Goal: Task Accomplishment & Management: Complete application form

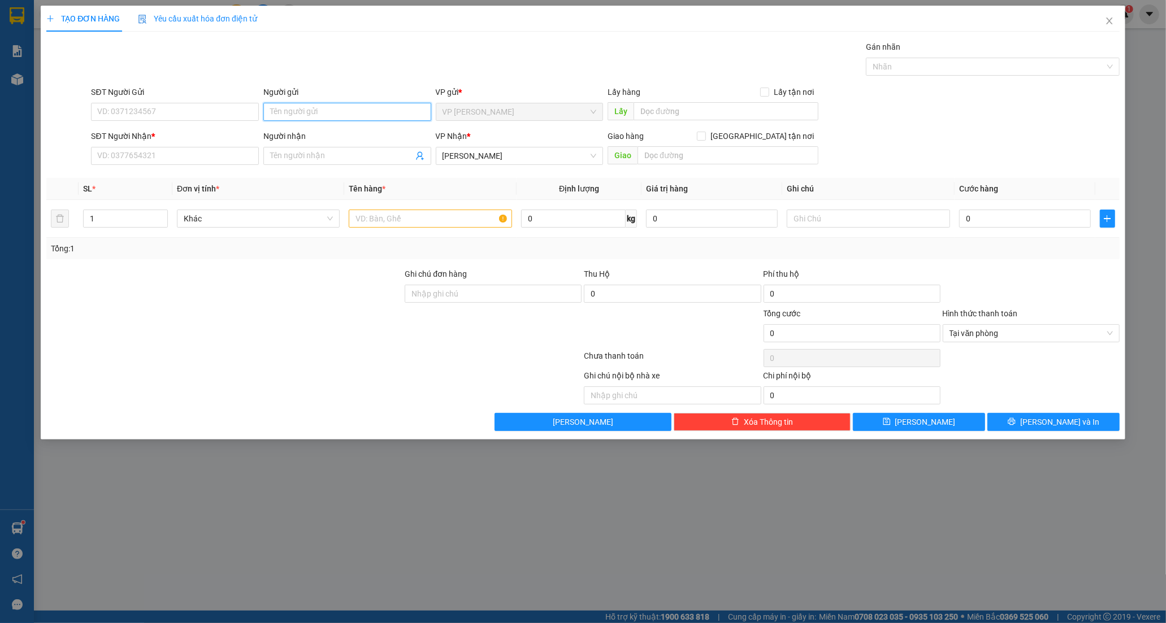
click at [311, 110] on input "Người gửi" at bounding box center [347, 112] width 168 height 18
type input "BS LOAN"
click at [147, 151] on input "SĐT Người Nhận *" at bounding box center [175, 156] width 168 height 18
type input "0919360424"
drag, startPoint x: 138, startPoint y: 177, endPoint x: 151, endPoint y: 177, distance: 13.0
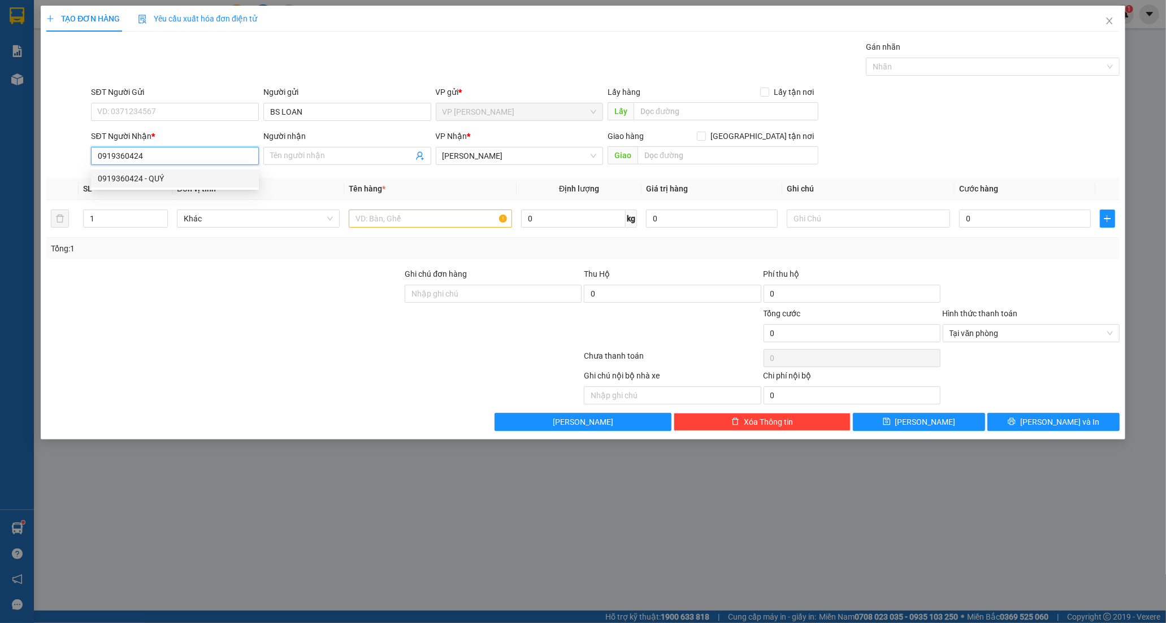
click at [141, 177] on div "0919360424 - QUÝ" at bounding box center [175, 178] width 154 height 12
type input "QUÝ"
type input "20.000"
type input "0919360424"
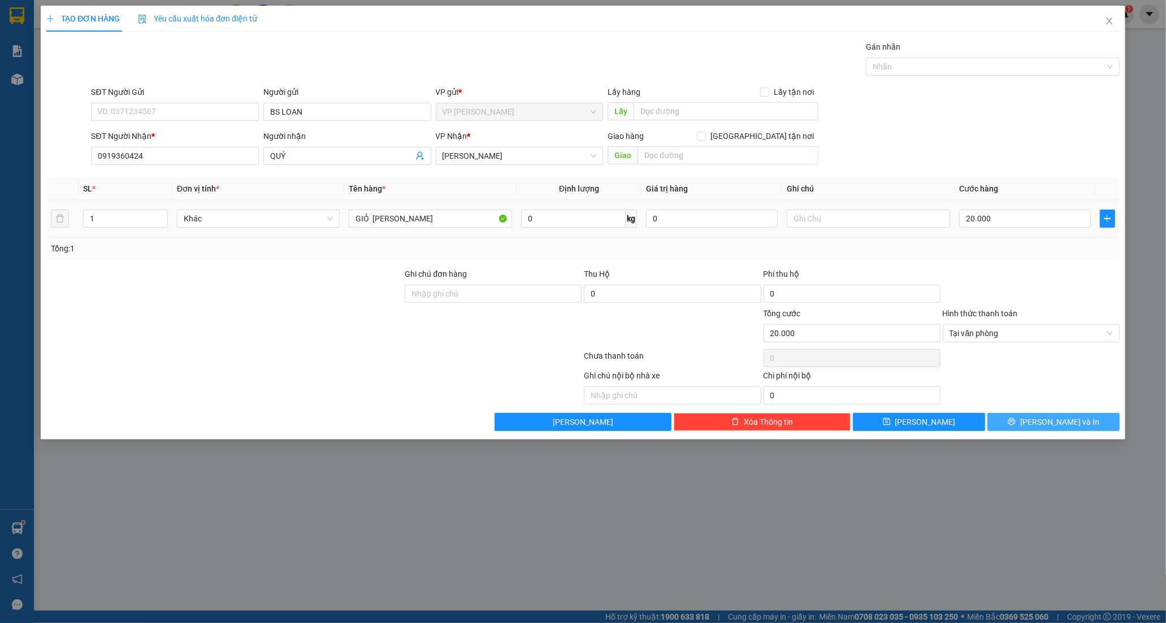
drag, startPoint x: 1054, startPoint y: 420, endPoint x: 1046, endPoint y: 411, distance: 11.2
click at [1054, 420] on span "Lưu và In" at bounding box center [1059, 422] width 79 height 12
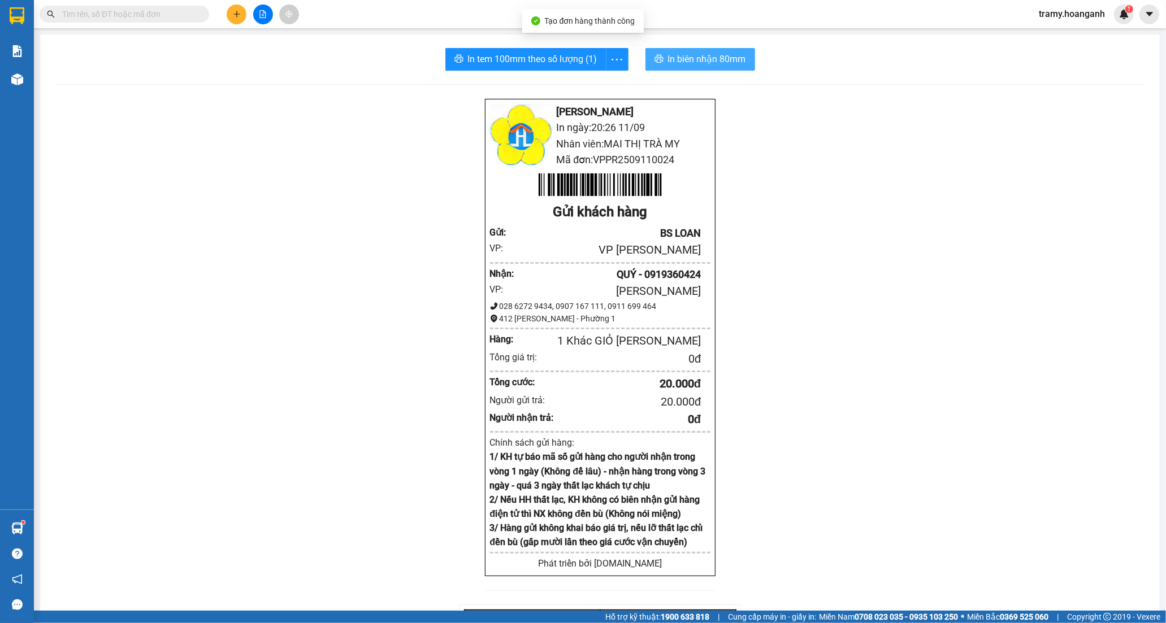
click at [668, 57] on span "In biên nhận 80mm" at bounding box center [707, 59] width 78 height 14
drag, startPoint x: 608, startPoint y: 55, endPoint x: 584, endPoint y: 91, distance: 43.2
click at [610, 56] on icon "more" at bounding box center [617, 60] width 14 height 14
click at [583, 86] on div "In tem 100mm" at bounding box center [591, 84] width 51 height 12
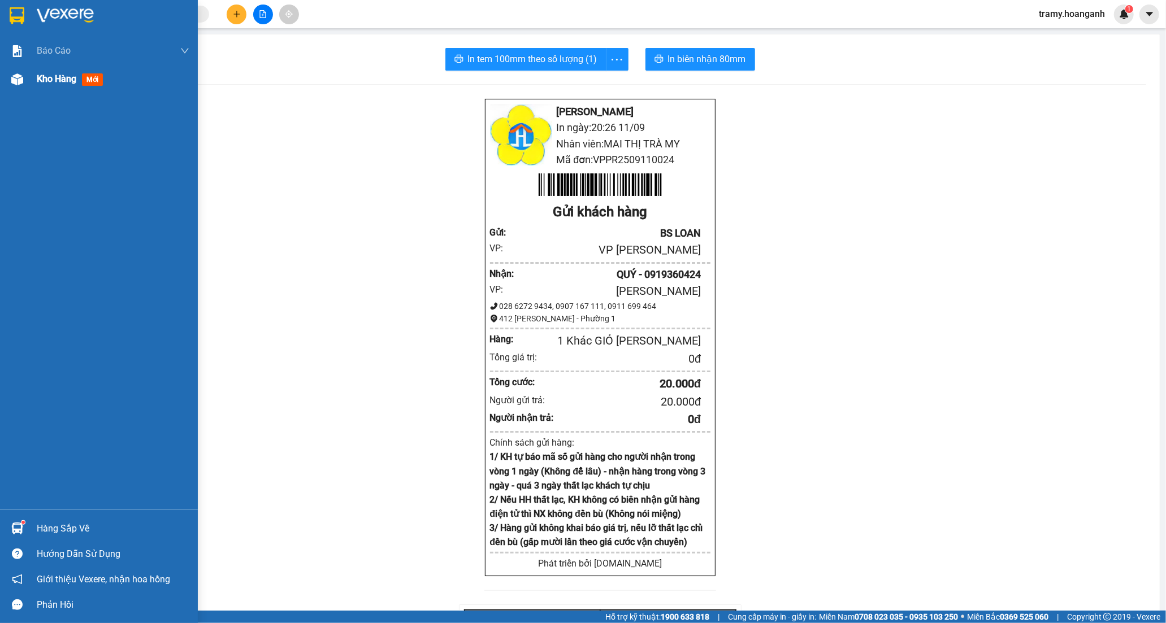
click at [41, 84] on span "Kho hàng" at bounding box center [57, 78] width 40 height 11
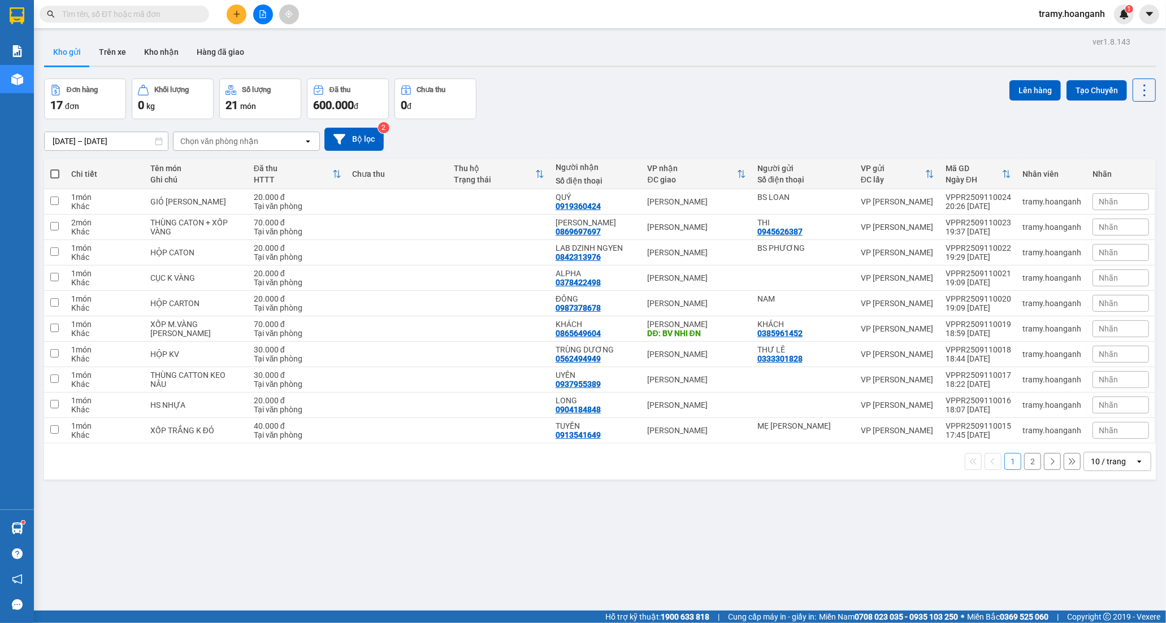
click at [1110, 464] on div "10 / trang" at bounding box center [1107, 461] width 35 height 11
click at [1101, 590] on span "100 / trang" at bounding box center [1102, 587] width 41 height 11
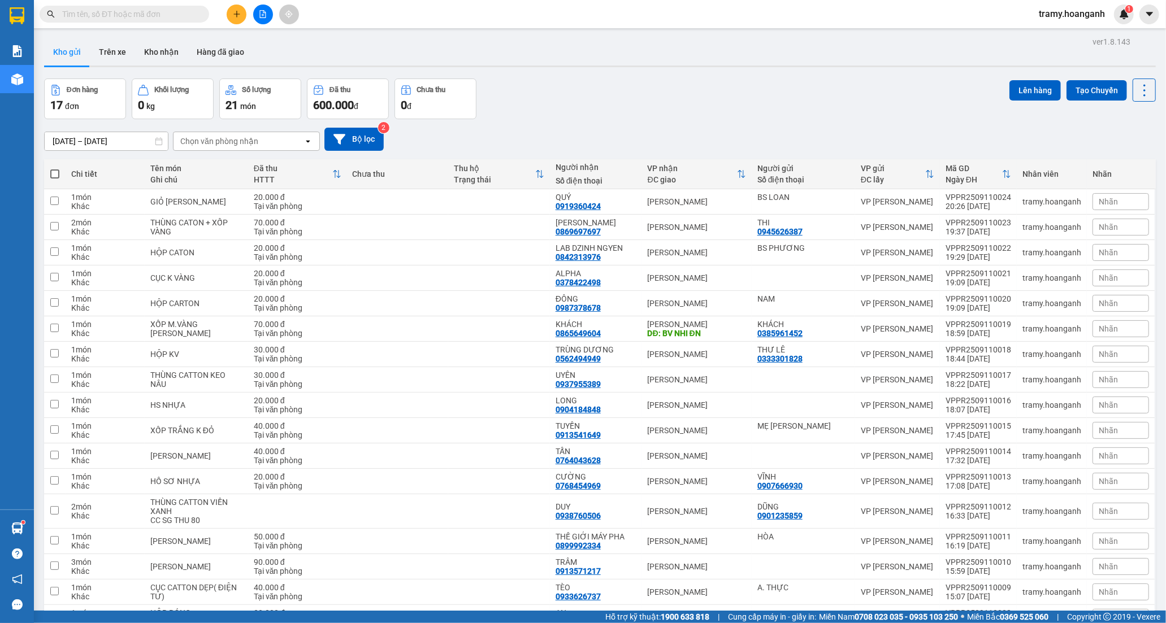
click at [56, 173] on span at bounding box center [54, 173] width 9 height 9
click at [55, 168] on input "checkbox" at bounding box center [55, 168] width 0 height 0
checkbox input "true"
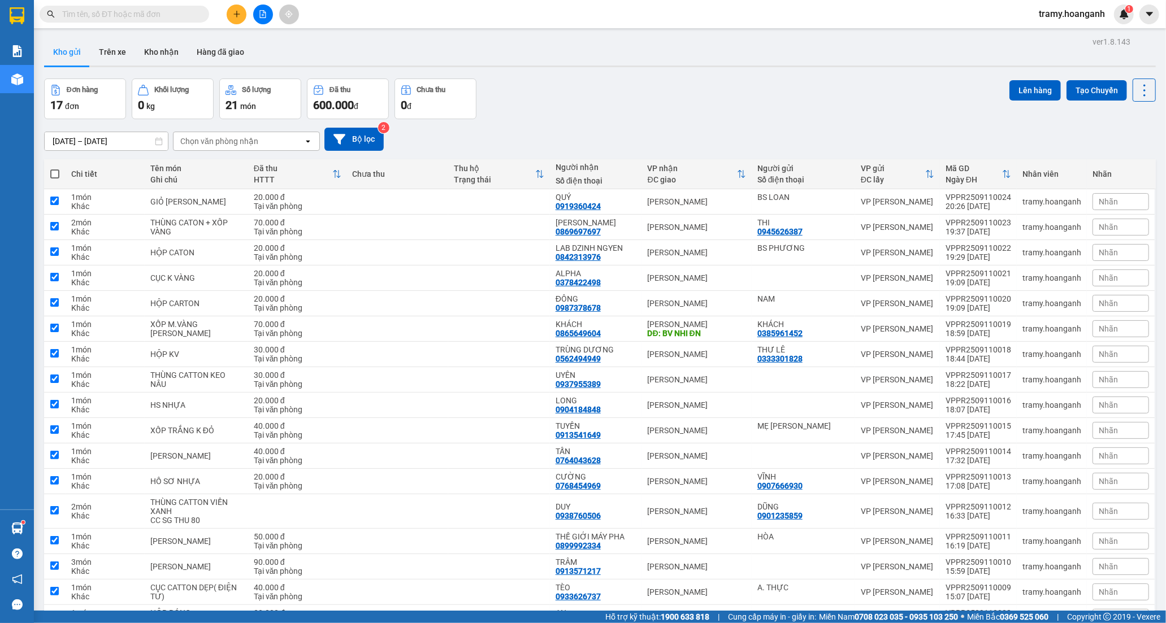
checkbox input "true"
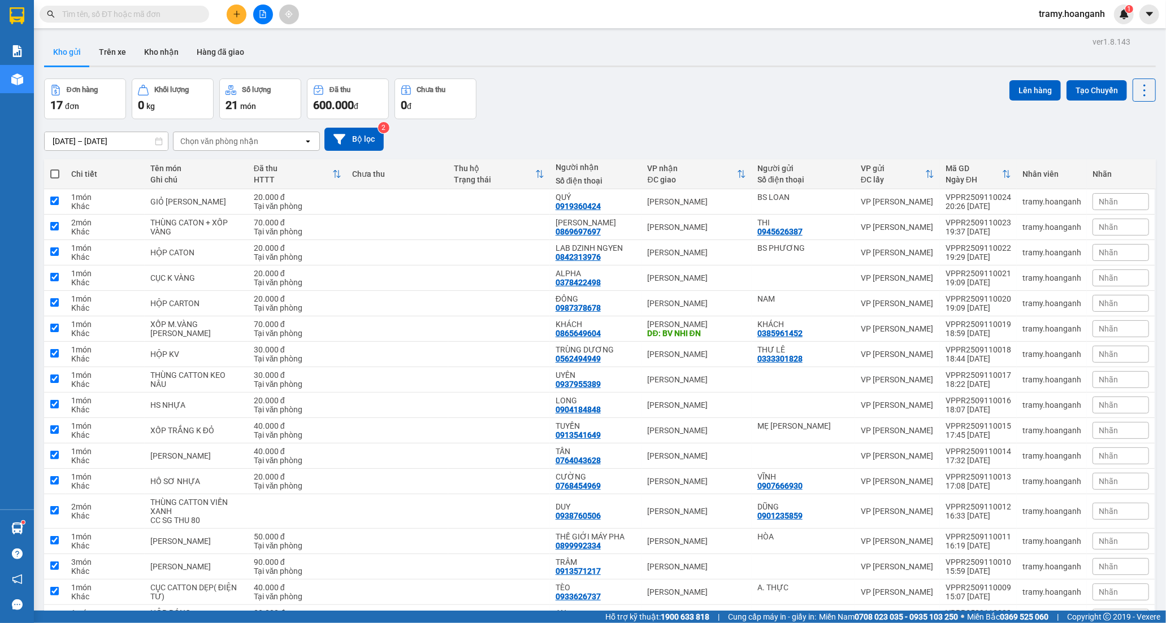
checkbox input "true"
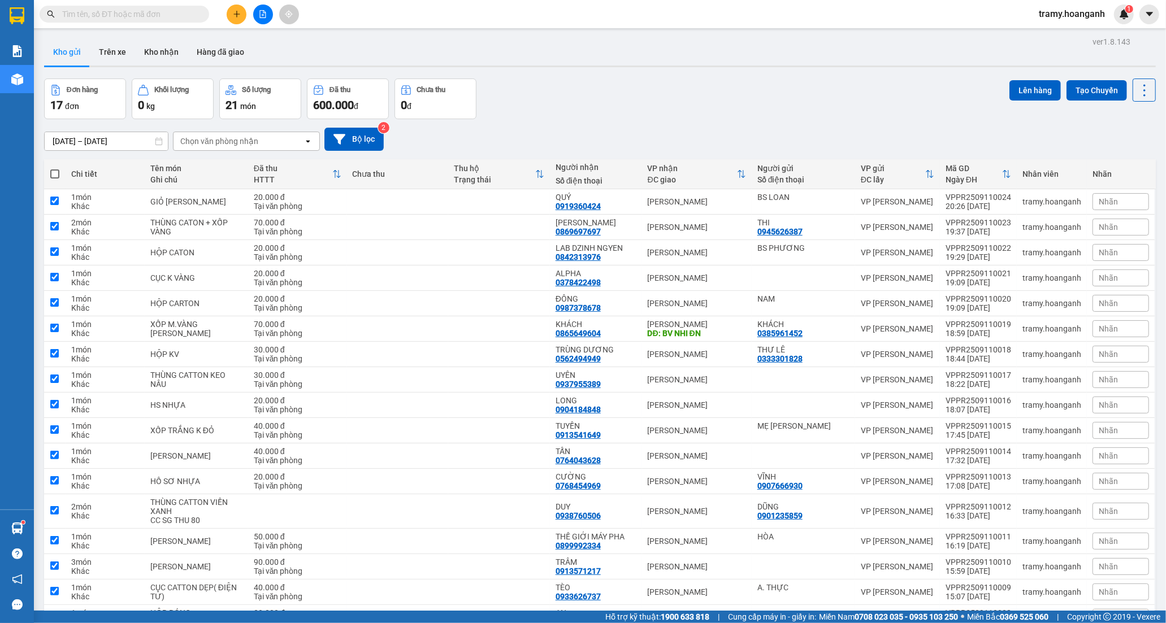
checkbox input "true"
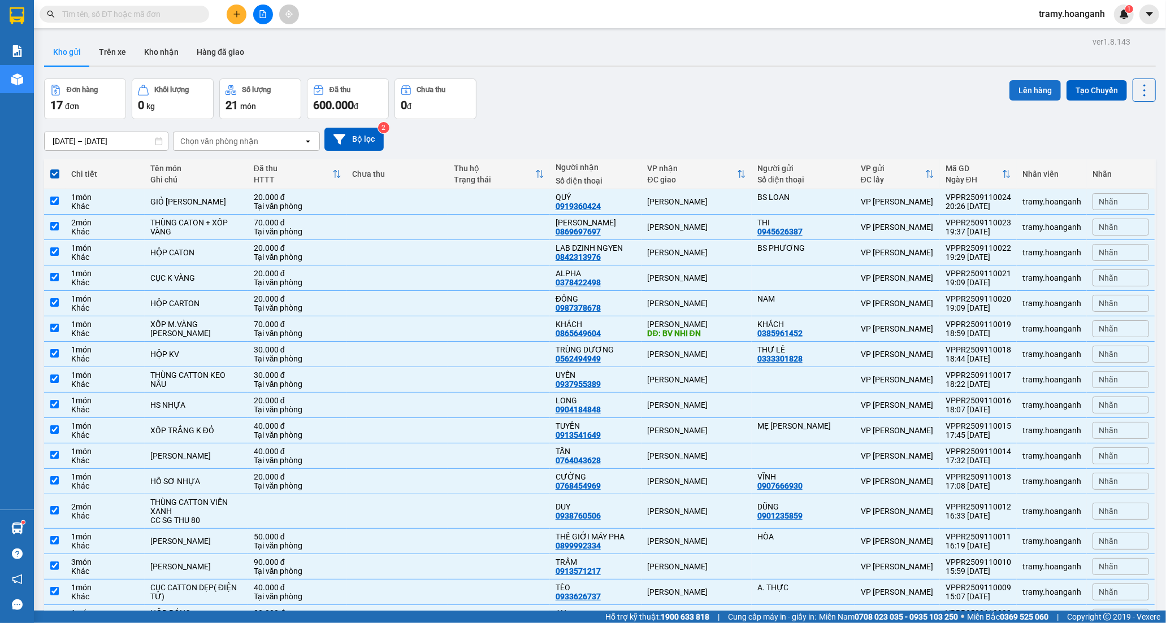
click at [1029, 89] on button "Lên hàng" at bounding box center [1034, 90] width 51 height 20
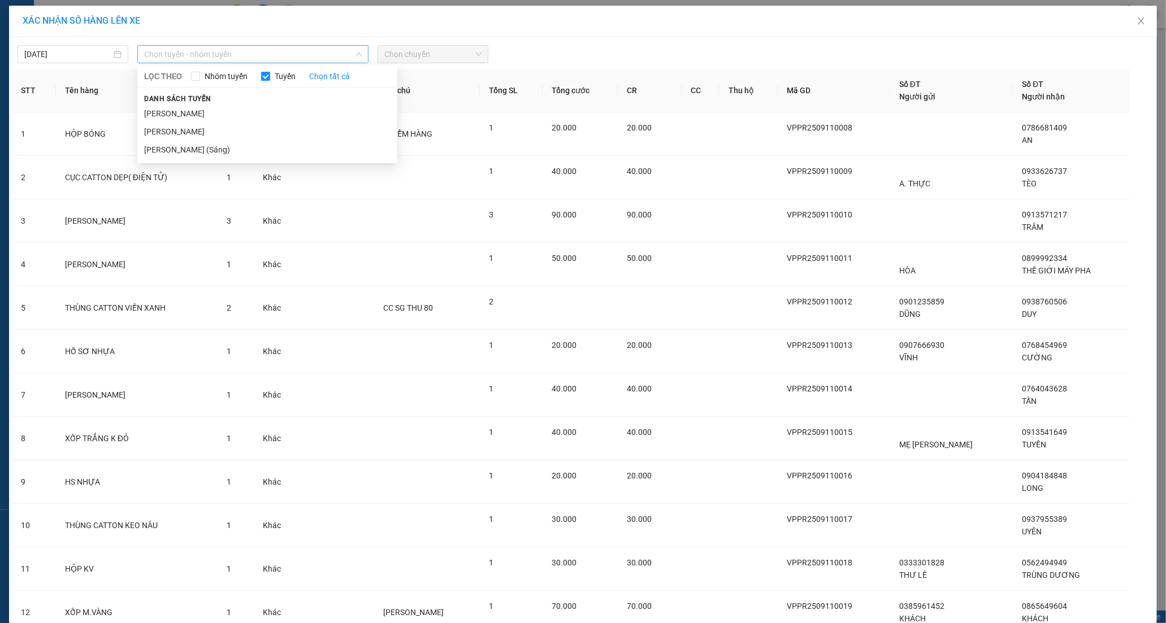
click at [198, 55] on span "Chọn tuyến - nhóm tuyến" at bounding box center [252, 54] width 217 height 17
click at [197, 125] on li "Phan Rang - Hồ Chí Minh" at bounding box center [267, 132] width 260 height 18
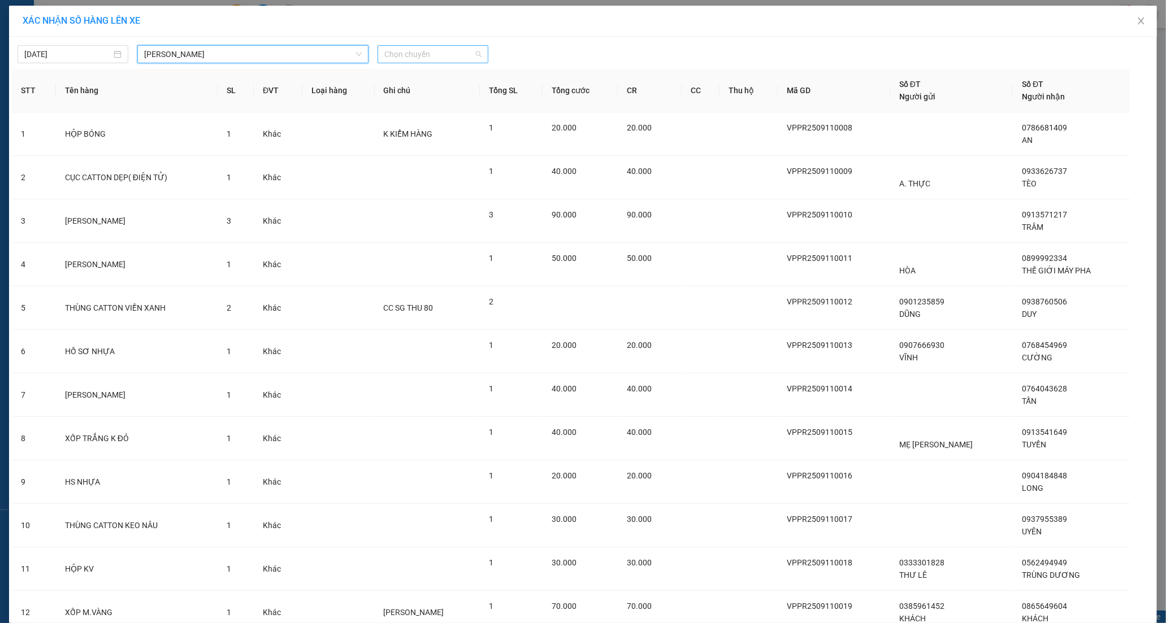
click at [441, 59] on span "Chọn chuyến" at bounding box center [432, 54] width 97 height 17
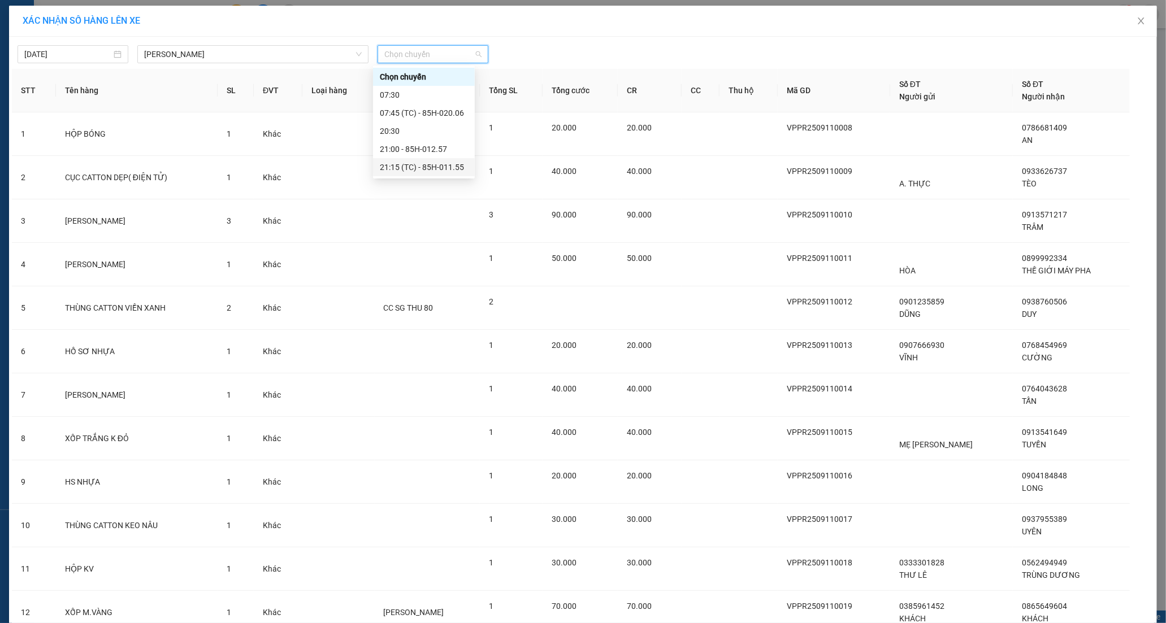
click at [429, 163] on div "21:15 (TC) - 85H-011.55" at bounding box center [424, 167] width 88 height 12
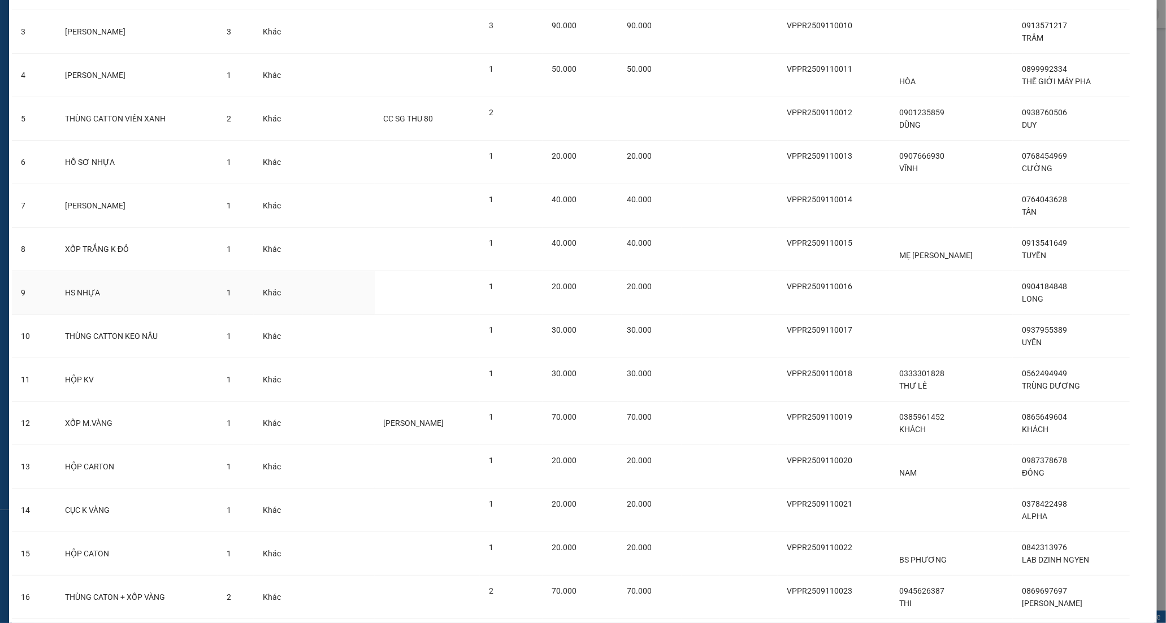
scroll to position [318, 0]
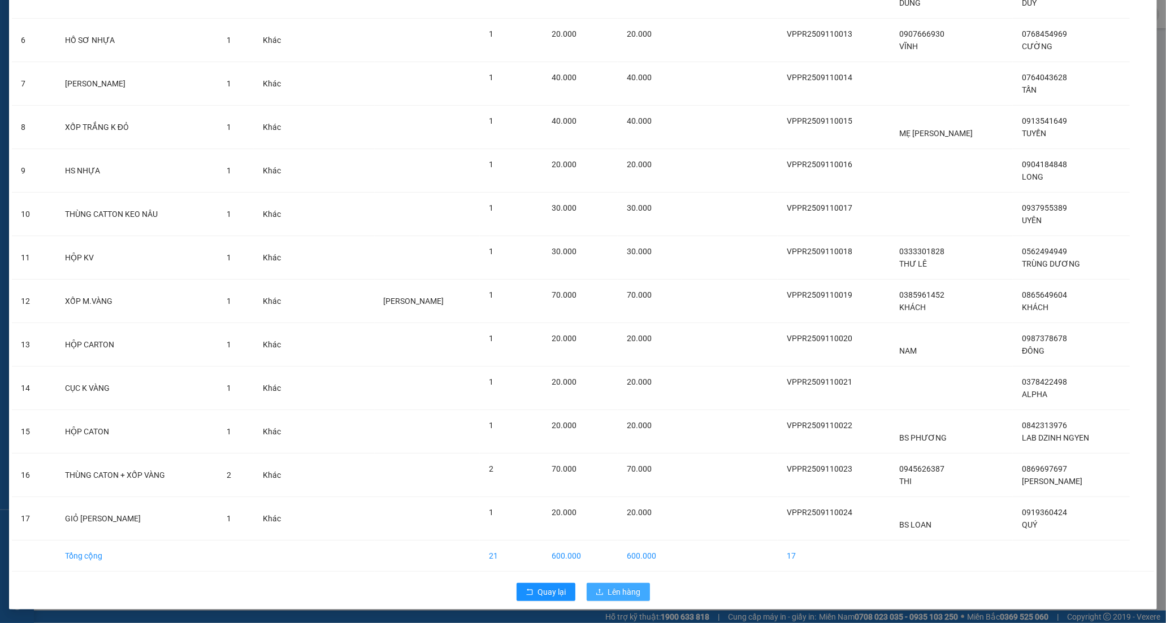
click at [622, 591] on span "Lên hàng" at bounding box center [624, 592] width 33 height 12
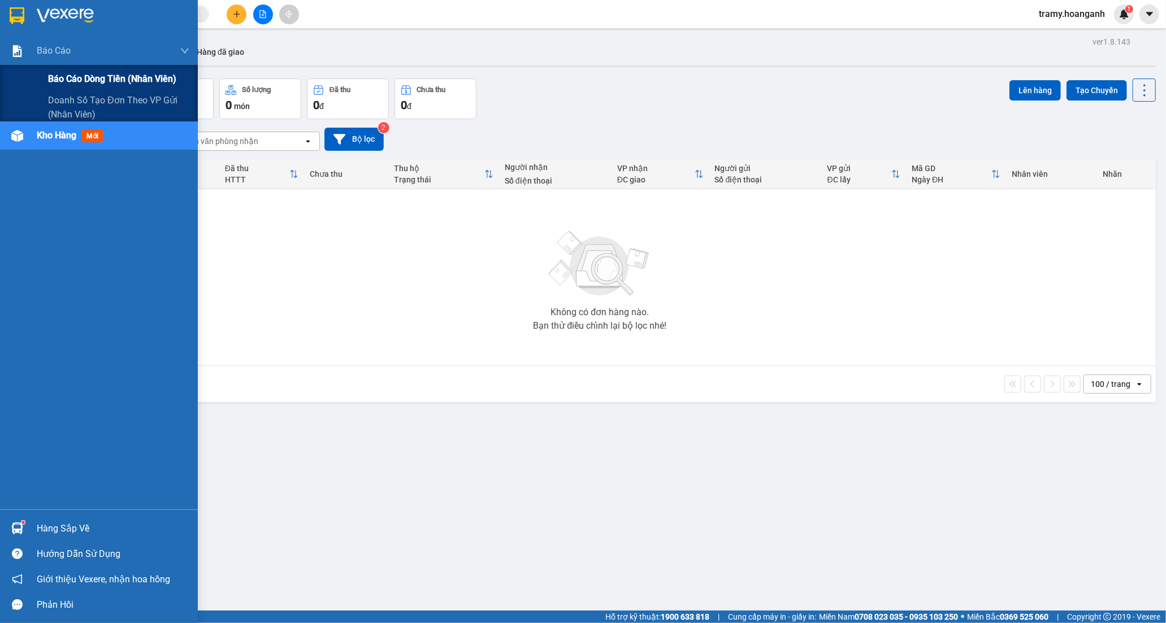
drag, startPoint x: 85, startPoint y: 82, endPoint x: 100, endPoint y: 82, distance: 14.7
click at [89, 82] on span "Báo cáo dòng tiền (nhân viên)" at bounding box center [112, 79] width 128 height 14
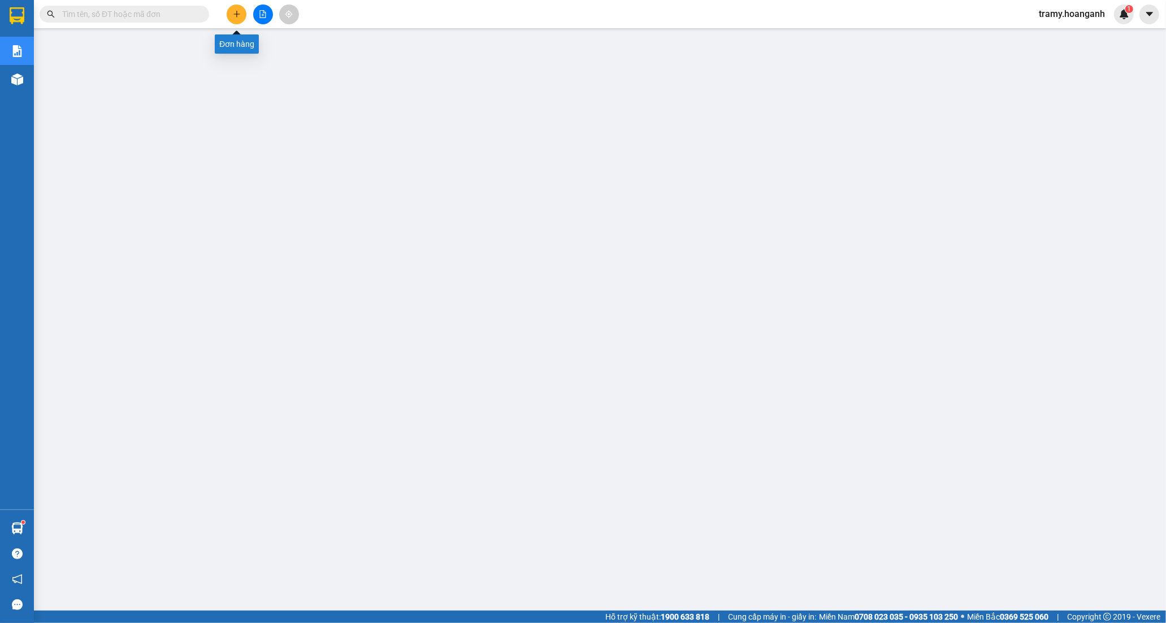
click at [236, 10] on icon "plus" at bounding box center [237, 14] width 8 height 8
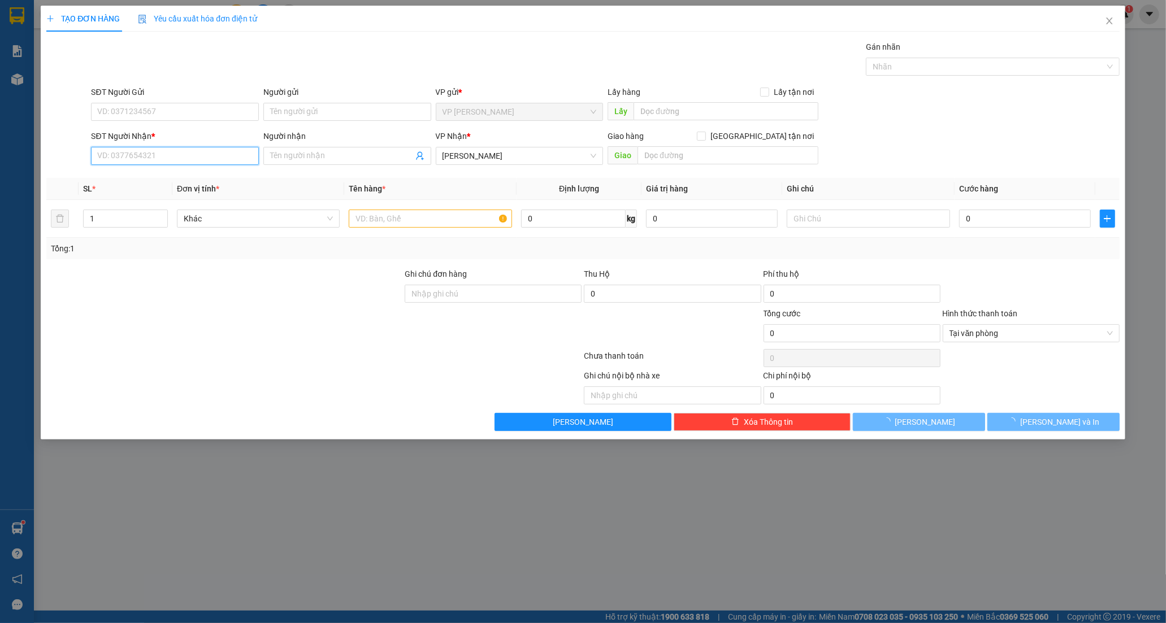
click at [120, 157] on input "SĐT Người Nhận *" at bounding box center [175, 156] width 168 height 18
click at [144, 154] on input "SĐT Người Nhận *" at bounding box center [175, 156] width 168 height 18
click at [118, 159] on input "0" at bounding box center [175, 156] width 168 height 18
type input "0888096957"
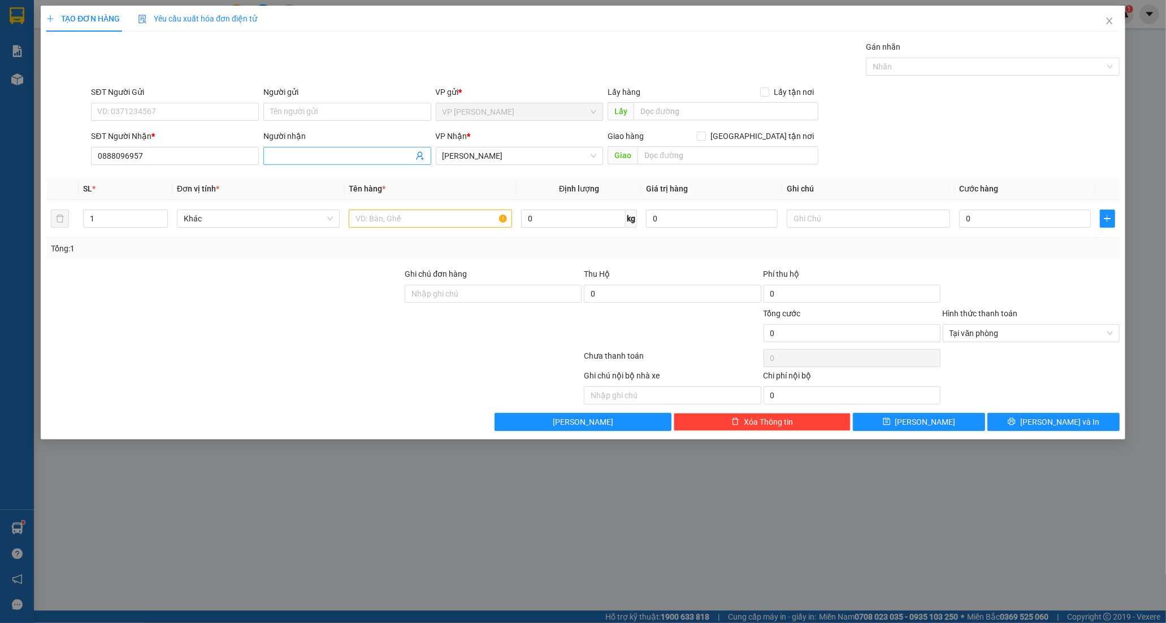
click at [326, 151] on input "Người nhận" at bounding box center [341, 156] width 143 height 12
type input "SƠN"
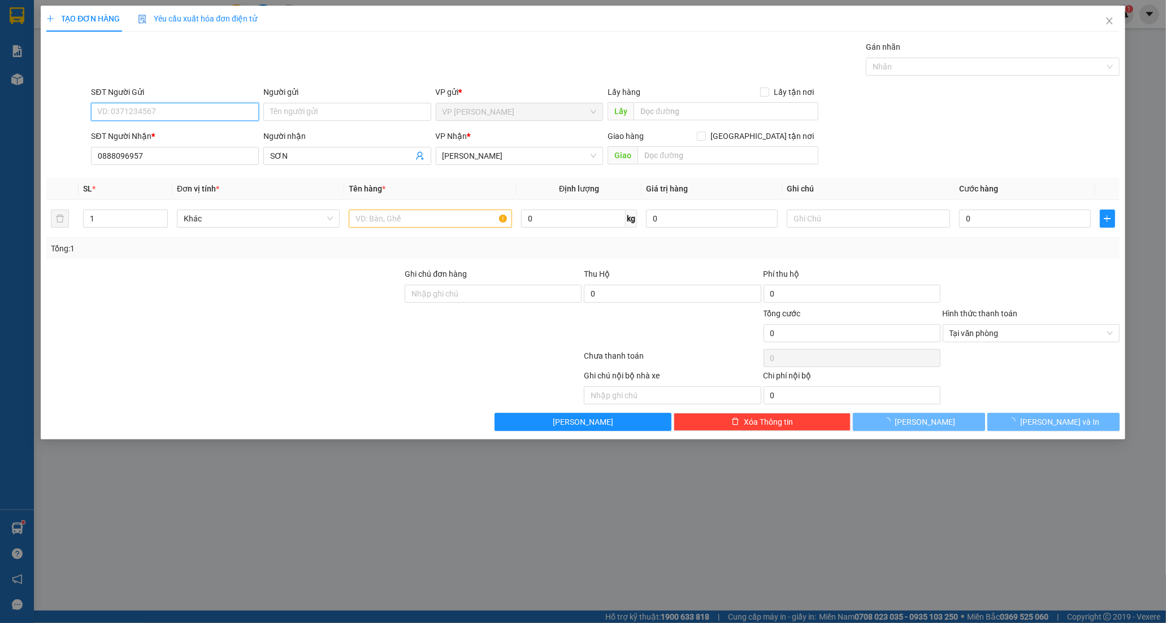
click at [176, 103] on input "SĐT Người Gửi" at bounding box center [175, 112] width 168 height 18
type input "0902842128"
click at [332, 109] on input "Người gửi" at bounding box center [347, 112] width 168 height 18
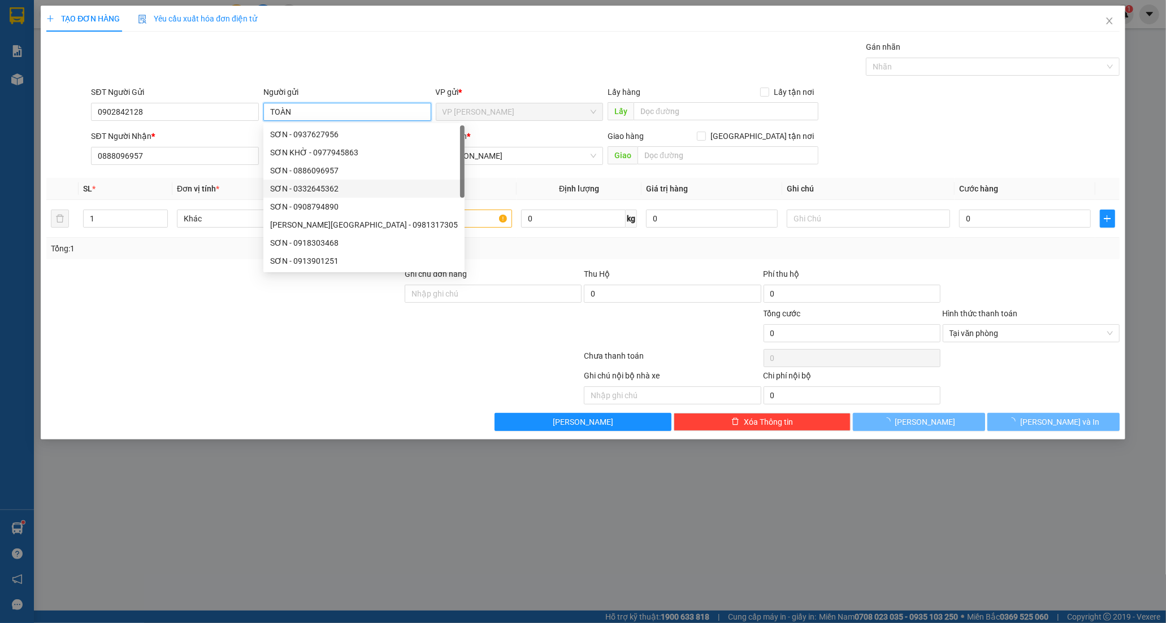
type input "TOÀN"
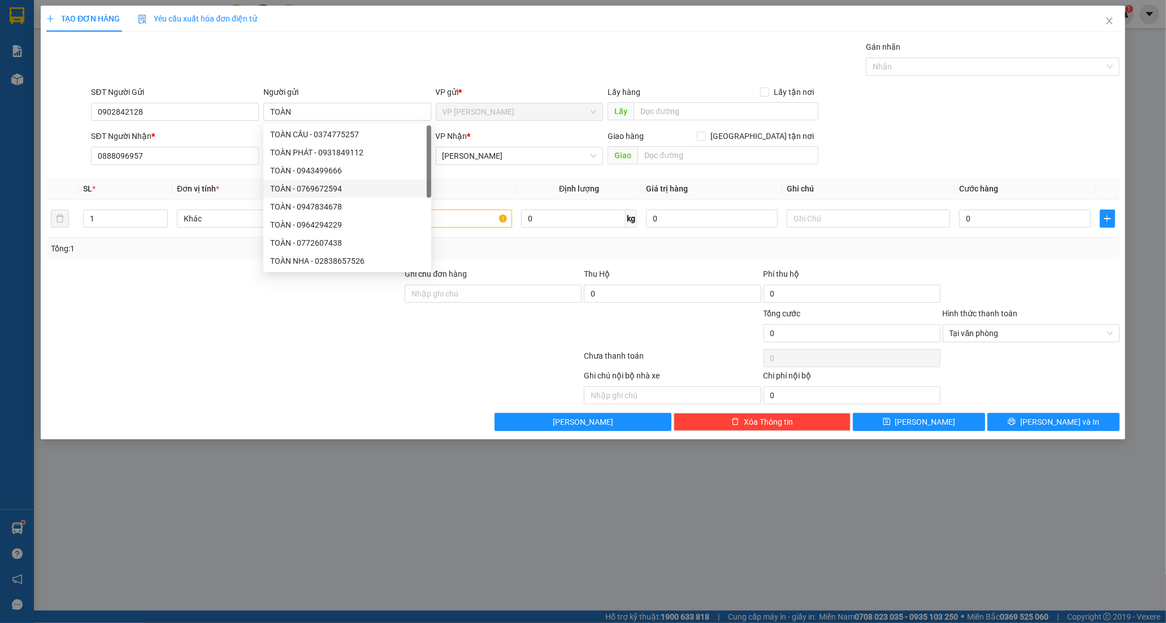
drag, startPoint x: 185, startPoint y: 295, endPoint x: 441, endPoint y: 246, distance: 260.7
click at [188, 295] on div at bounding box center [224, 288] width 358 height 40
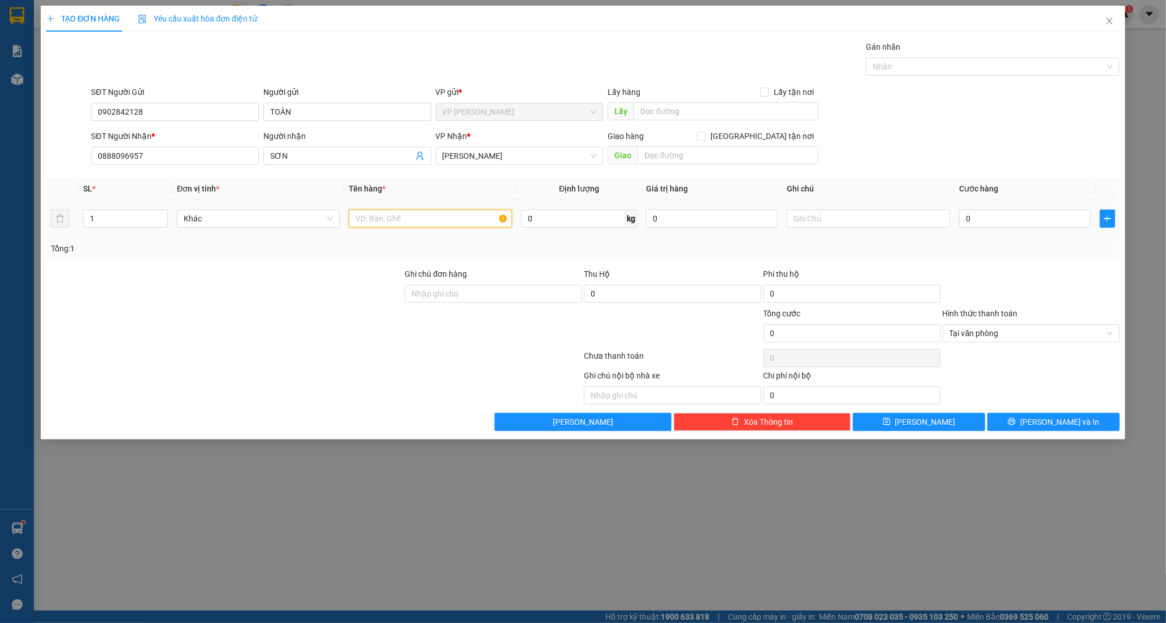
click at [422, 219] on input "text" at bounding box center [430, 219] width 163 height 18
type input "XỐP TRẮNG NẮP VÀNG"
click at [973, 227] on input "0" at bounding box center [1025, 219] width 132 height 18
type input "5"
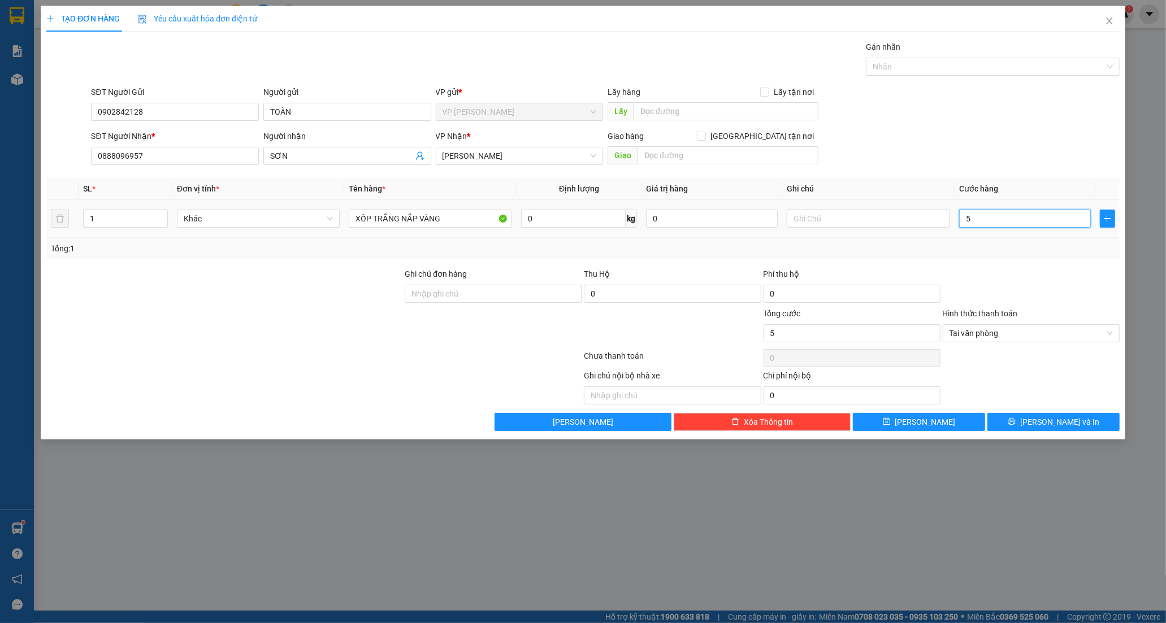
type input "50"
type input "50.000"
click at [1082, 418] on button "Lưu và In" at bounding box center [1053, 422] width 132 height 18
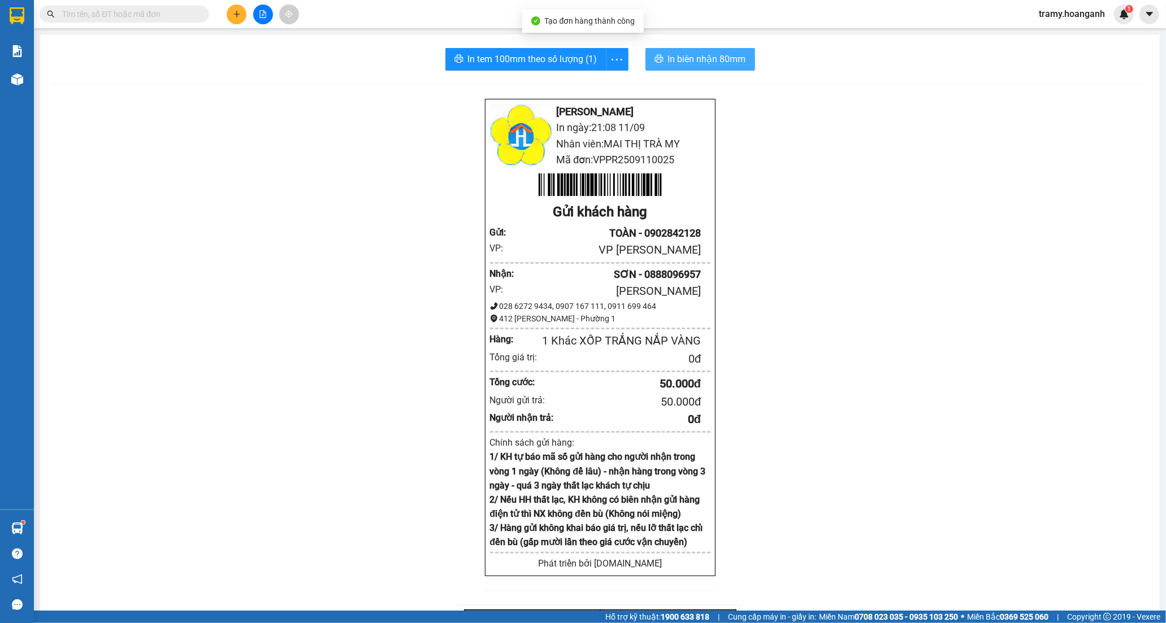
click at [695, 55] on span "In biên nhận 80mm" at bounding box center [707, 59] width 78 height 14
drag, startPoint x: 615, startPoint y: 52, endPoint x: 589, endPoint y: 78, distance: 36.4
click at [614, 54] on icon "more" at bounding box center [617, 60] width 14 height 14
click at [589, 78] on div "In tem 100mm" at bounding box center [591, 84] width 51 height 12
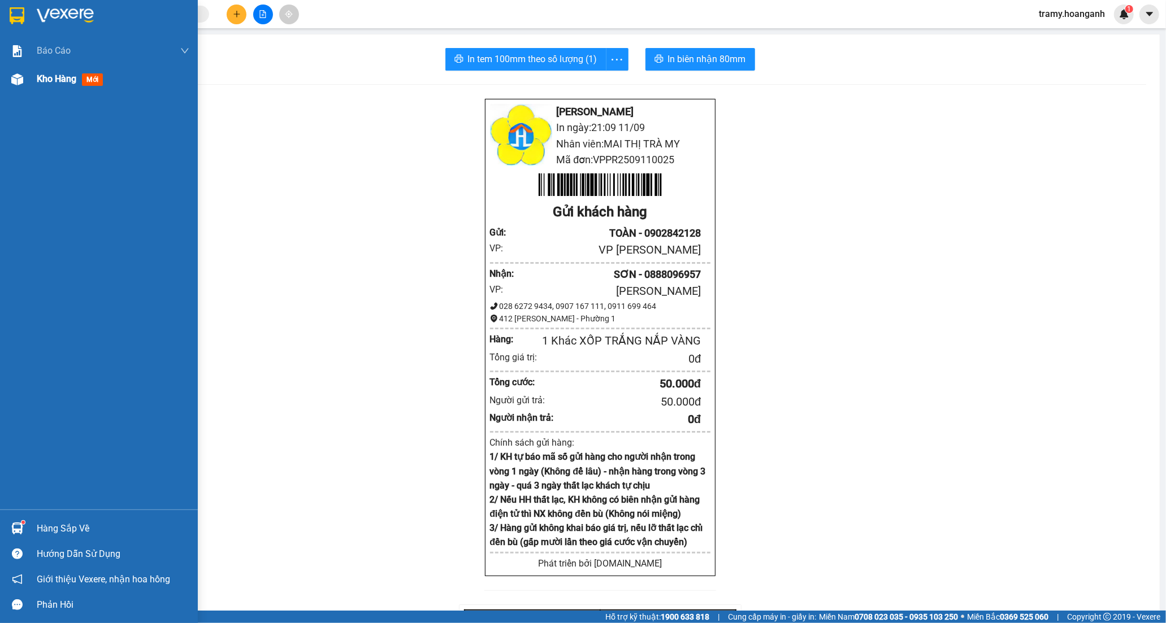
click at [64, 80] on span "Kho hàng" at bounding box center [57, 78] width 40 height 11
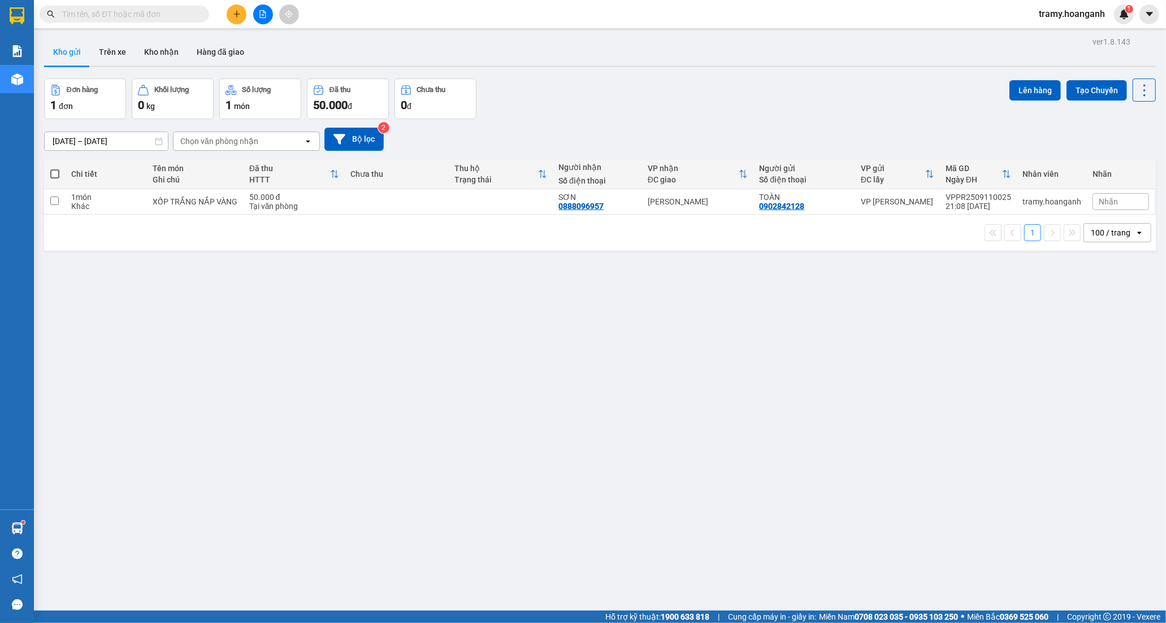
click at [52, 170] on span at bounding box center [54, 173] width 9 height 9
click at [55, 168] on input "checkbox" at bounding box center [55, 168] width 0 height 0
checkbox input "true"
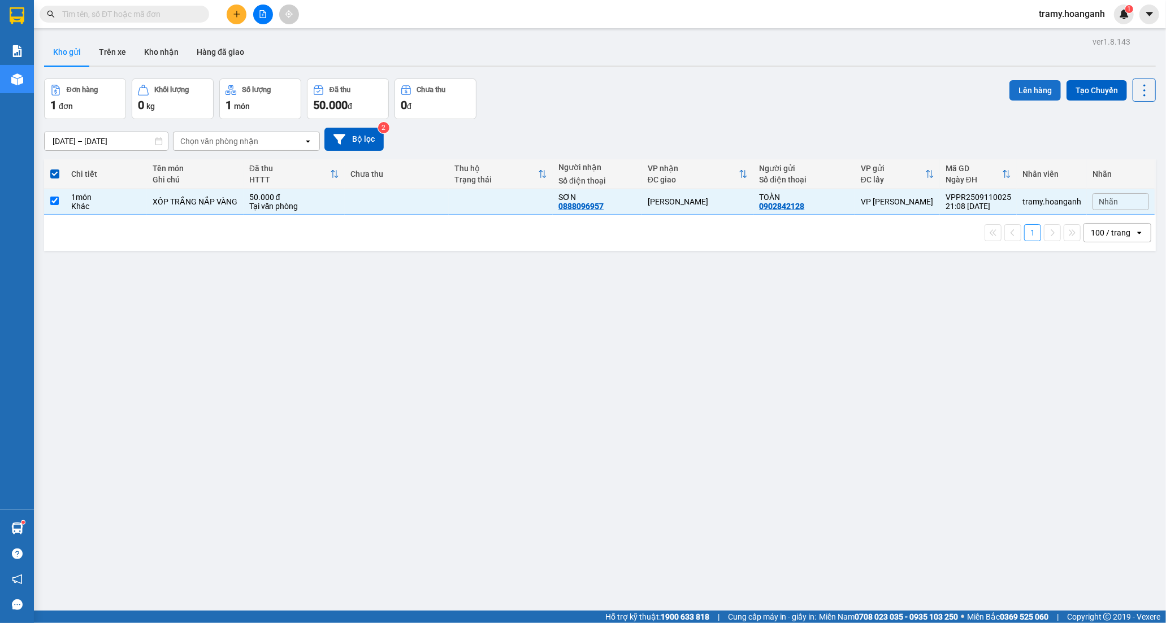
click at [1012, 89] on button "Lên hàng" at bounding box center [1034, 90] width 51 height 20
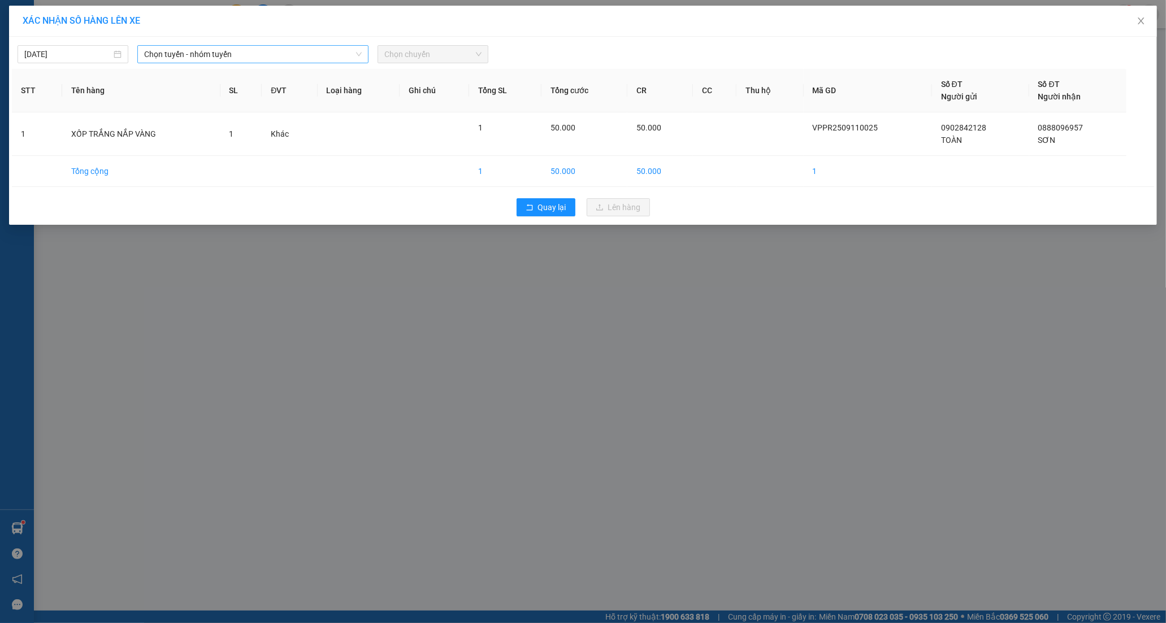
click at [225, 60] on span "Chọn tuyến - nhóm tuyến" at bounding box center [252, 54] width 217 height 17
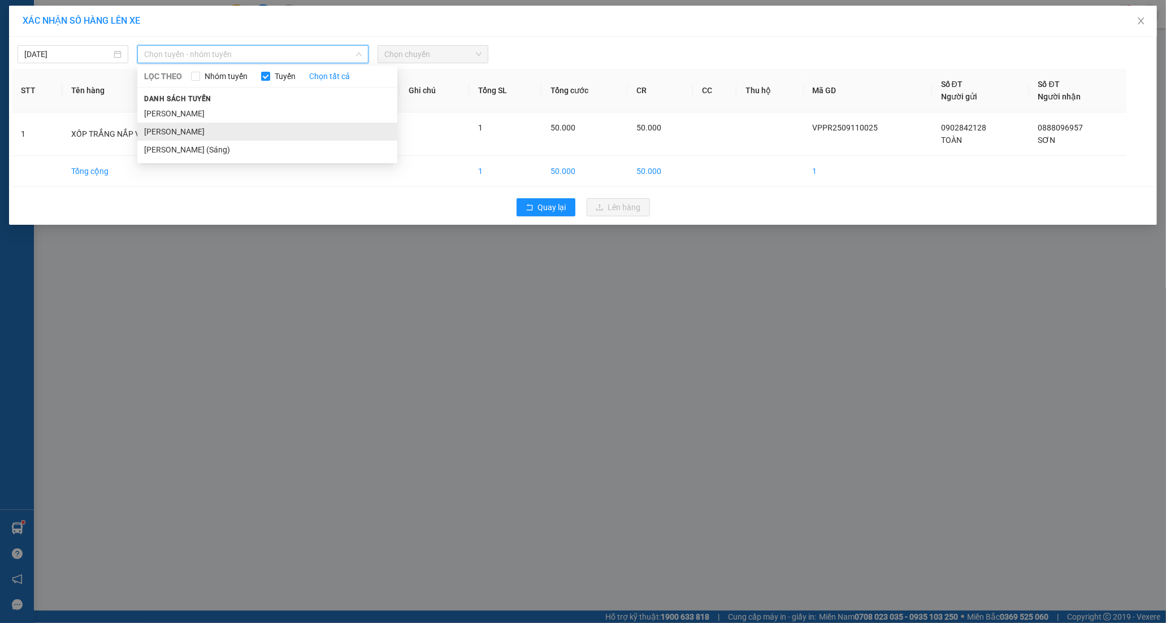
click at [190, 137] on li "Phan Rang - Hồ Chí Minh" at bounding box center [267, 132] width 260 height 18
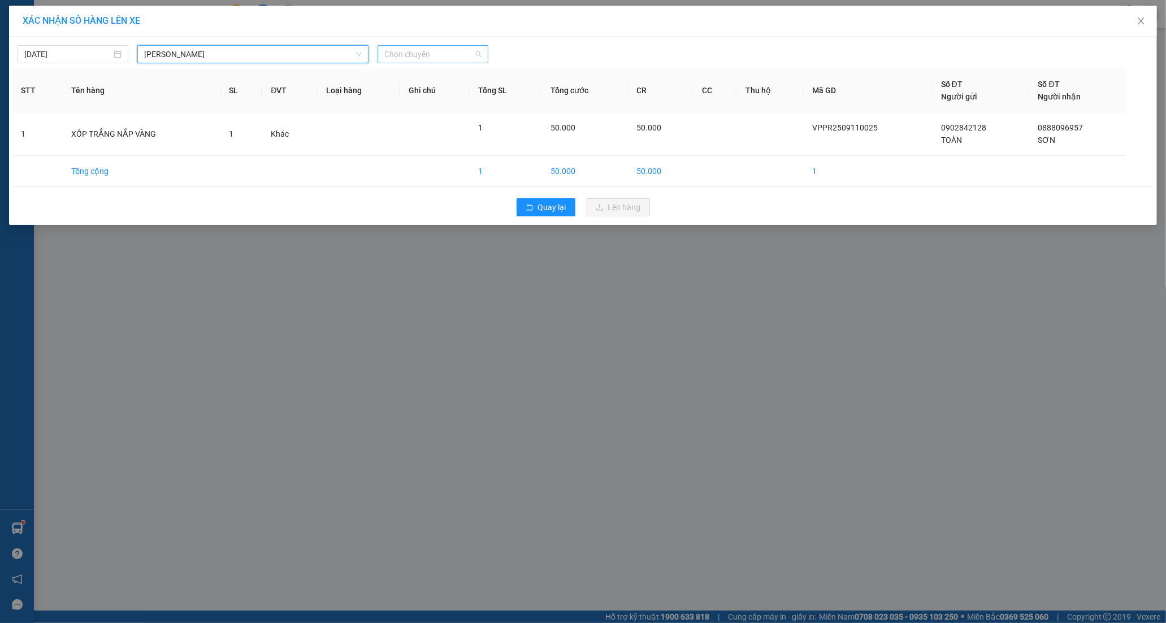
click at [449, 54] on span "Chọn chuyến" at bounding box center [432, 54] width 97 height 17
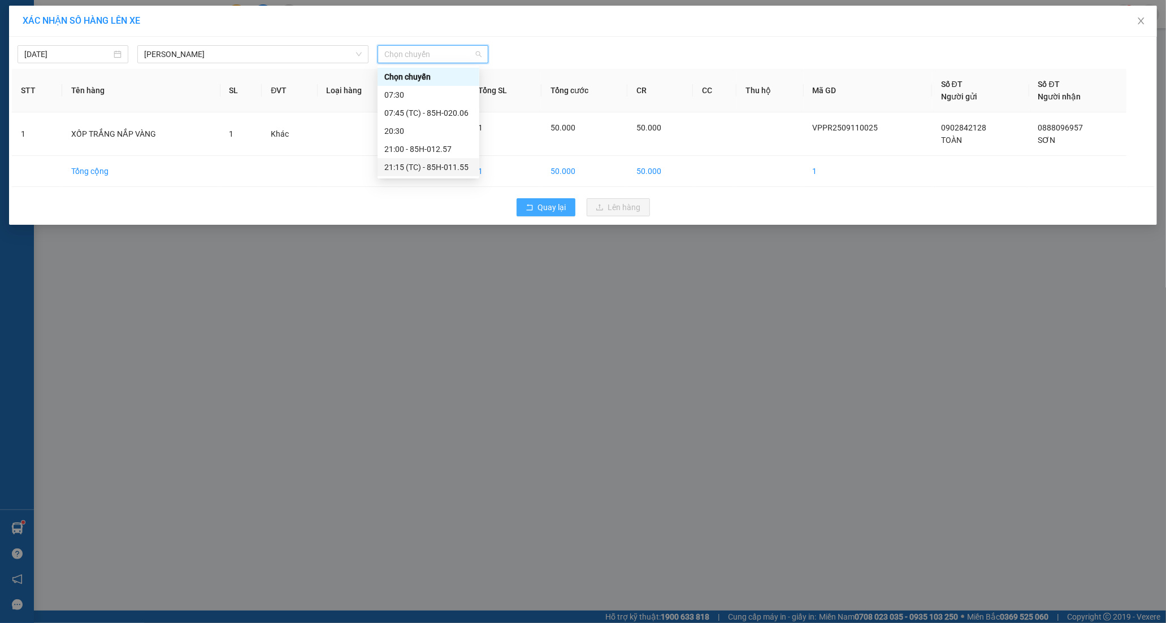
drag, startPoint x: 414, startPoint y: 168, endPoint x: 517, endPoint y: 215, distance: 113.5
click at [413, 168] on div "21:15 (TC) - 85H-011.55" at bounding box center [428, 167] width 88 height 12
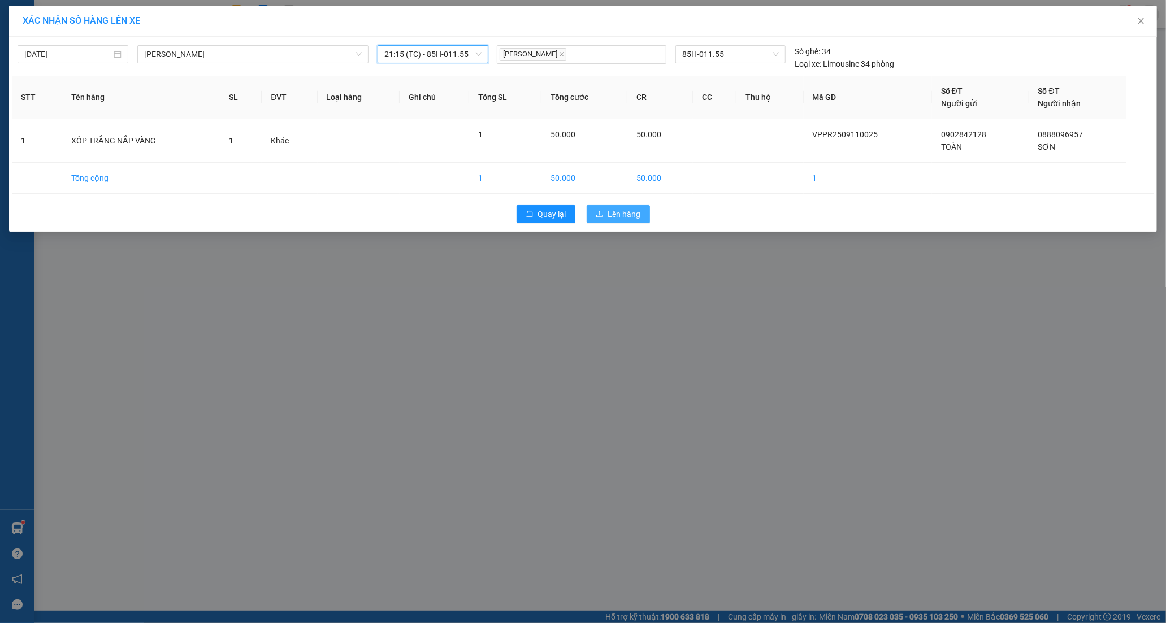
click at [632, 212] on span "Lên hàng" at bounding box center [624, 214] width 33 height 12
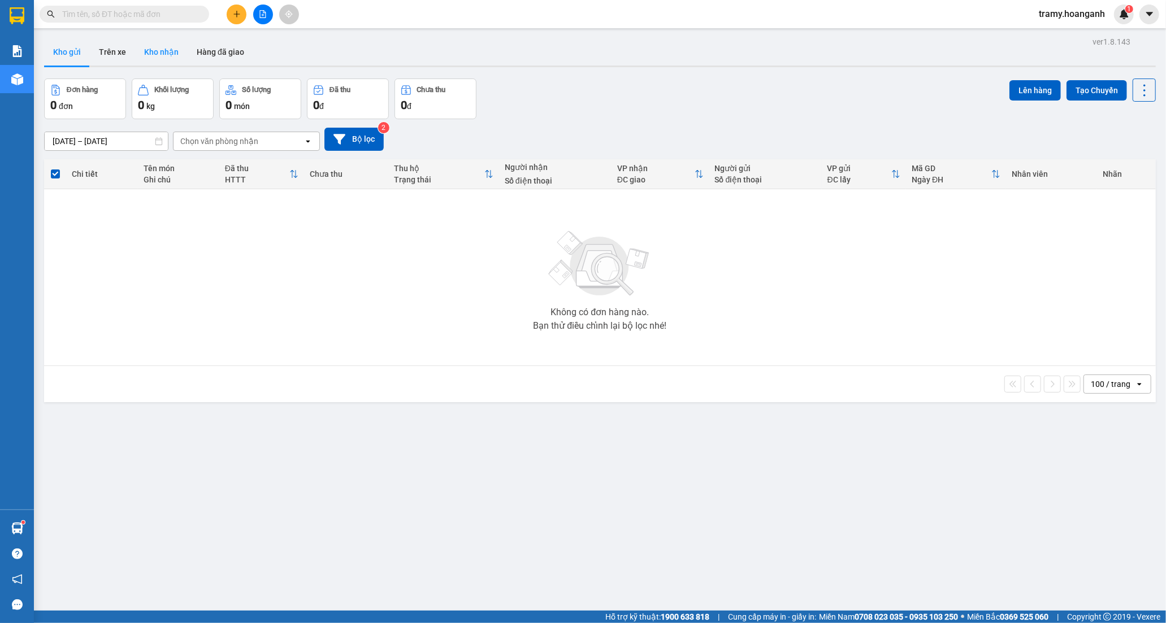
click at [150, 54] on button "Kho nhận" at bounding box center [161, 51] width 53 height 27
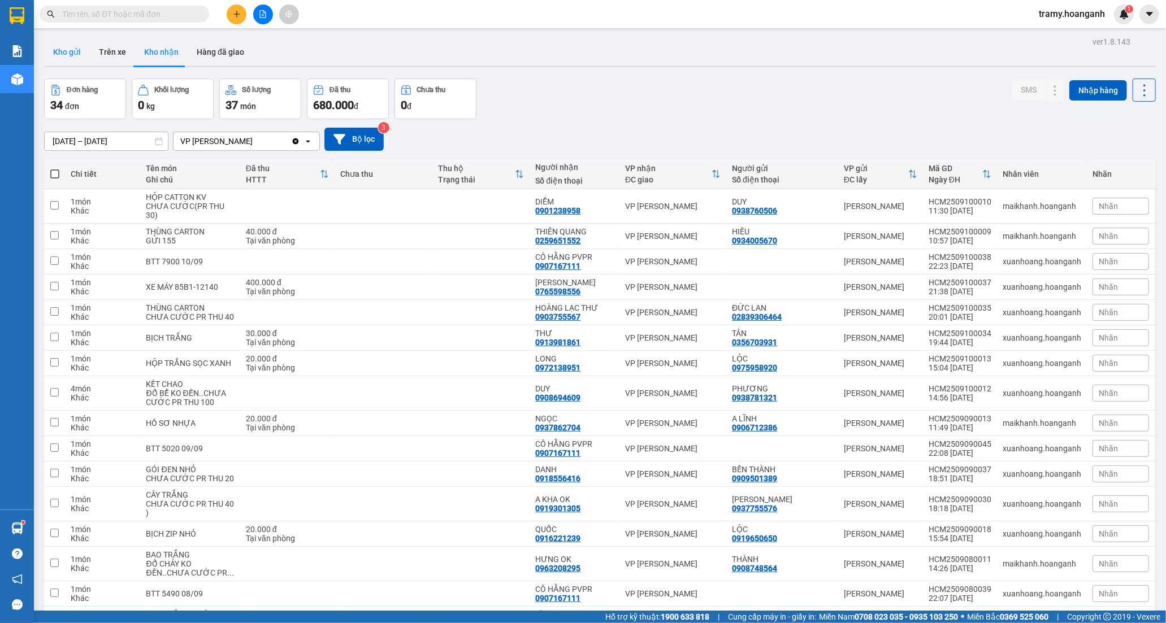
drag, startPoint x: 80, startPoint y: 50, endPoint x: 147, endPoint y: 37, distance: 69.0
click at [80, 50] on button "Kho gửi" at bounding box center [67, 51] width 46 height 27
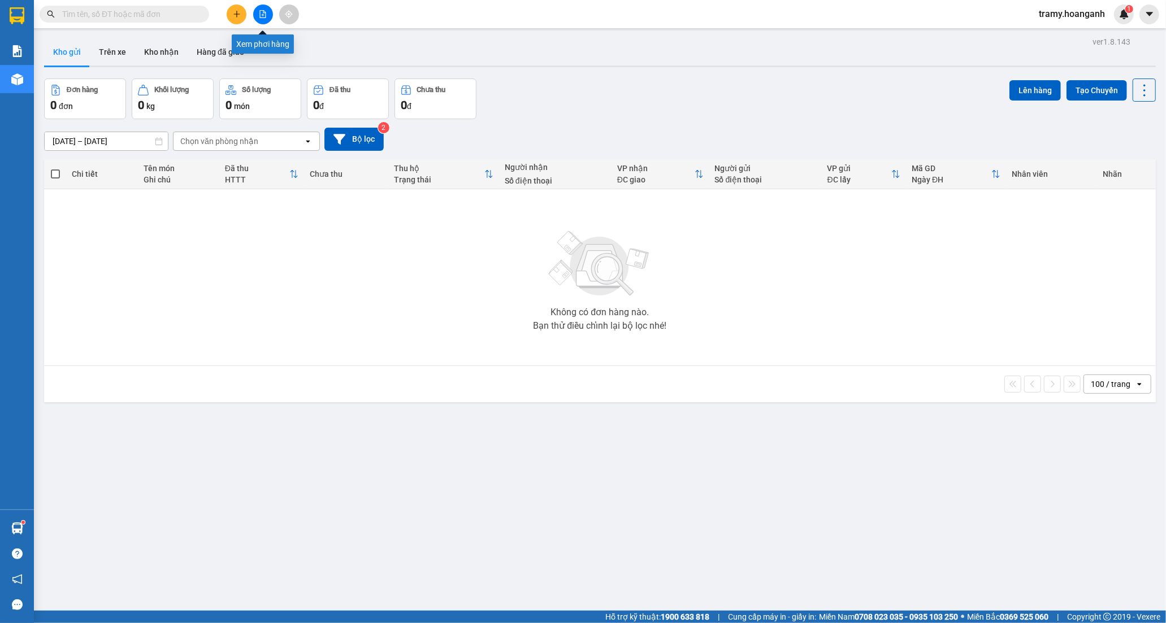
click at [266, 12] on icon "file-add" at bounding box center [263, 14] width 8 height 8
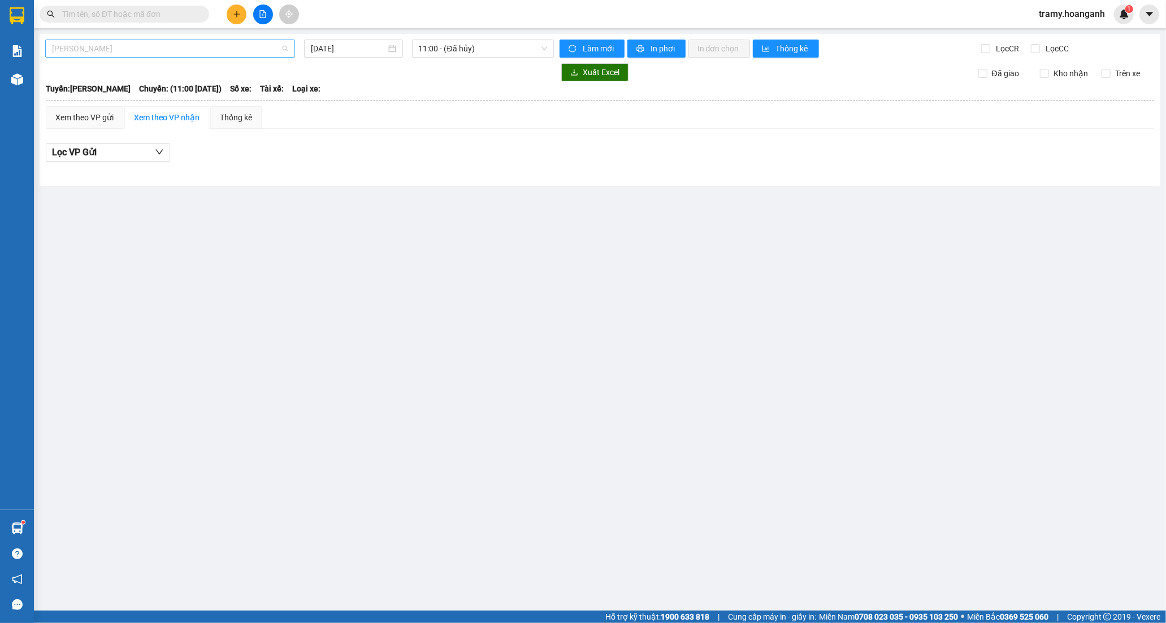
click at [163, 53] on span "Hồ Chí Minh - Phan Rang" at bounding box center [170, 48] width 236 height 17
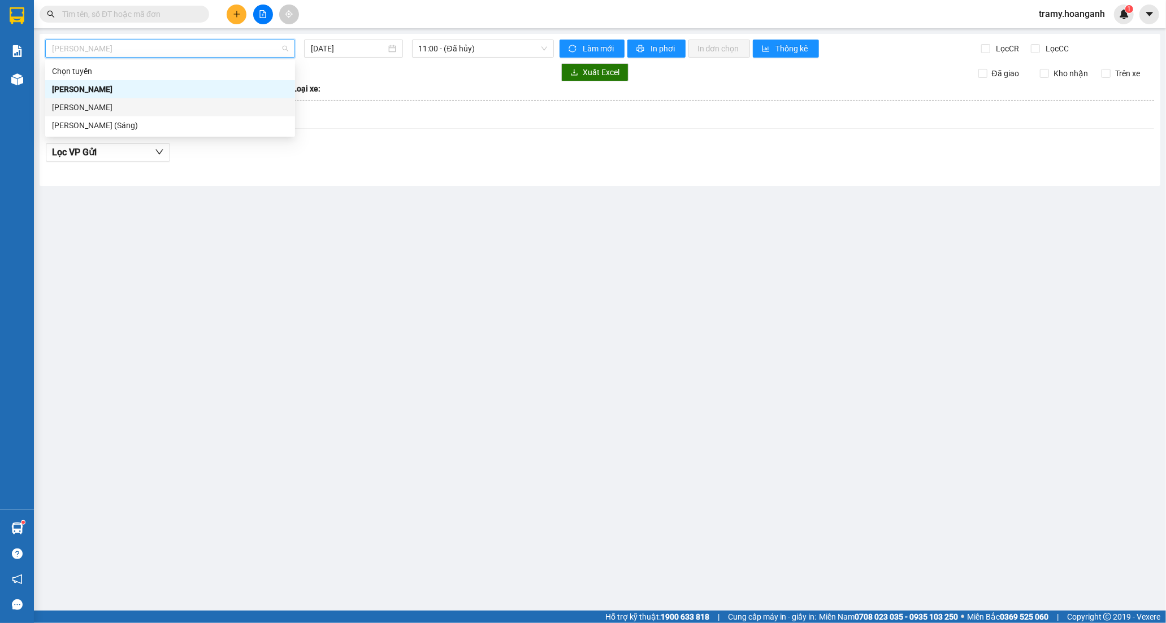
click at [136, 108] on div "Phan Rang - Hồ Chí Minh" at bounding box center [170, 107] width 236 height 12
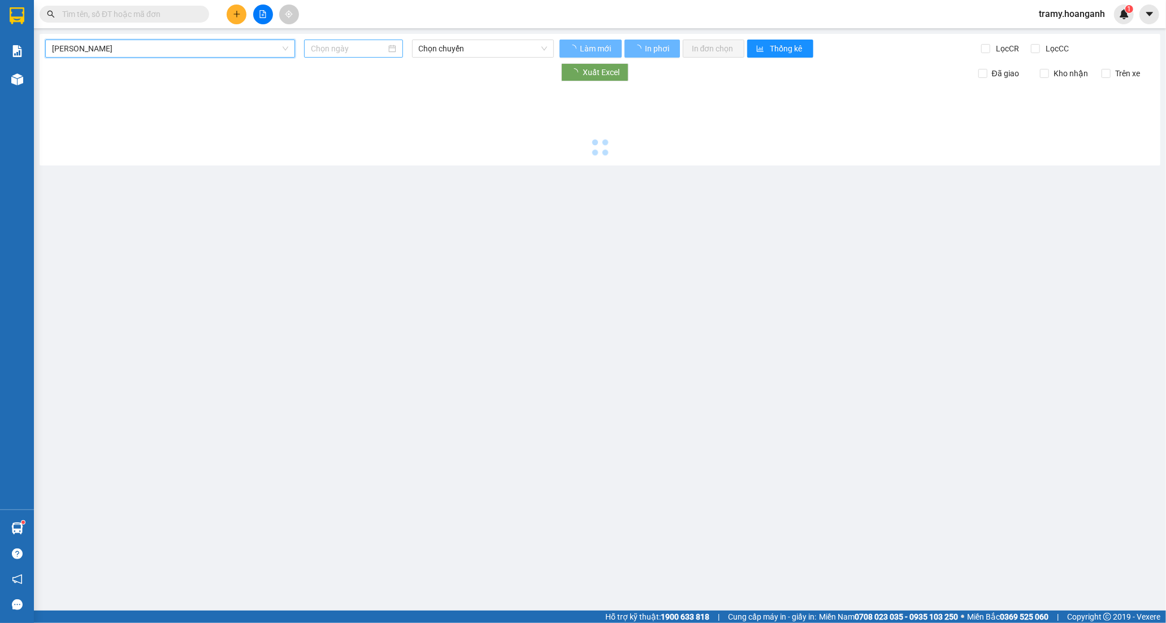
type input "11/09/2025"
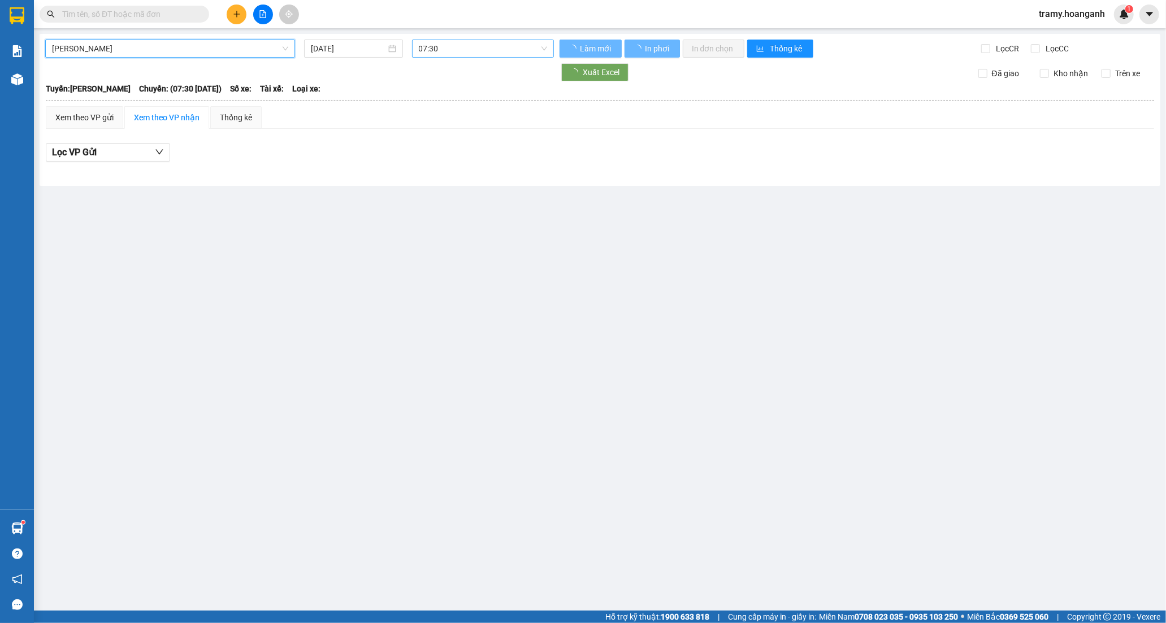
click at [431, 44] on span "07:30" at bounding box center [483, 48] width 128 height 17
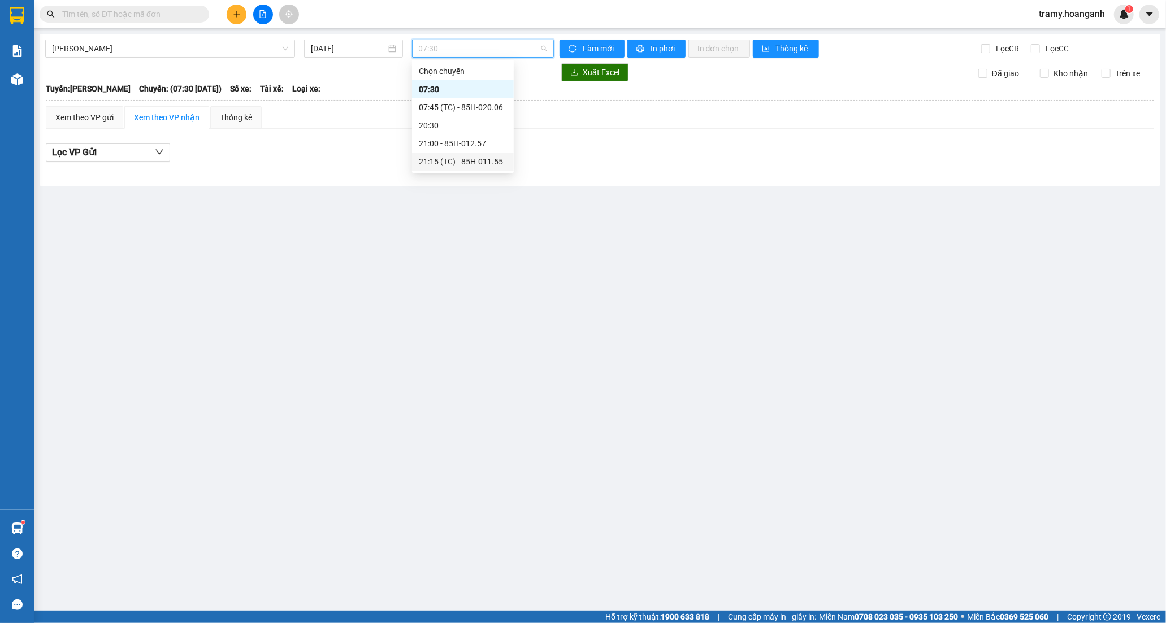
click at [436, 168] on div "21:15 (TC) - 85H-011.55" at bounding box center [463, 162] width 102 height 18
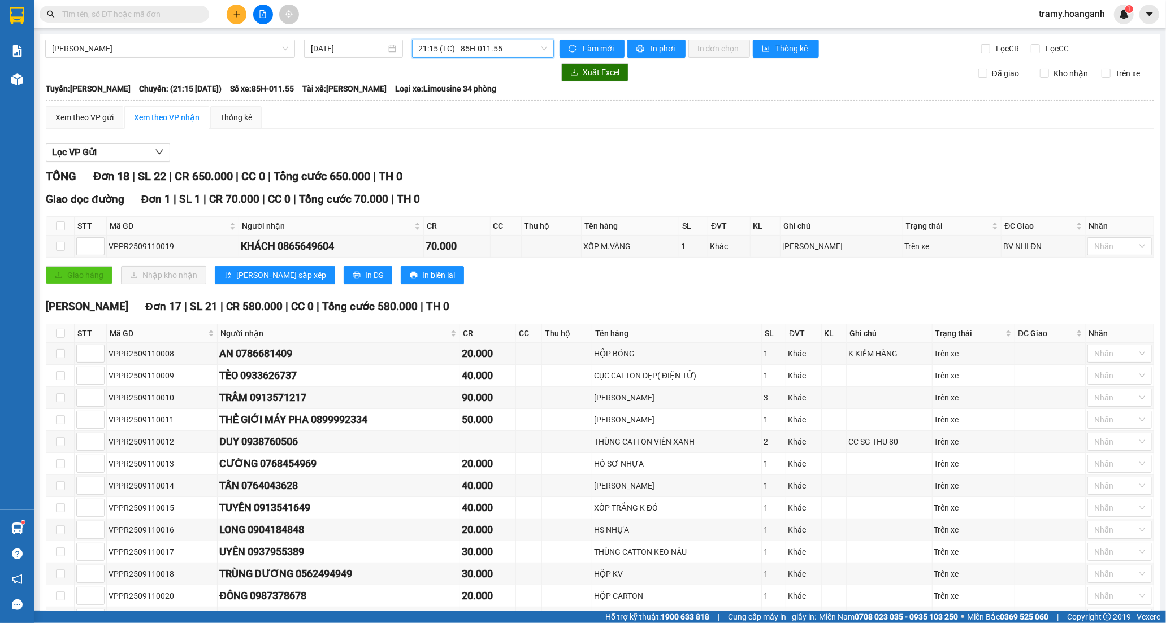
click at [262, 10] on icon "file-add" at bounding box center [263, 14] width 8 height 8
click at [261, 14] on icon "file-add" at bounding box center [263, 14] width 8 height 8
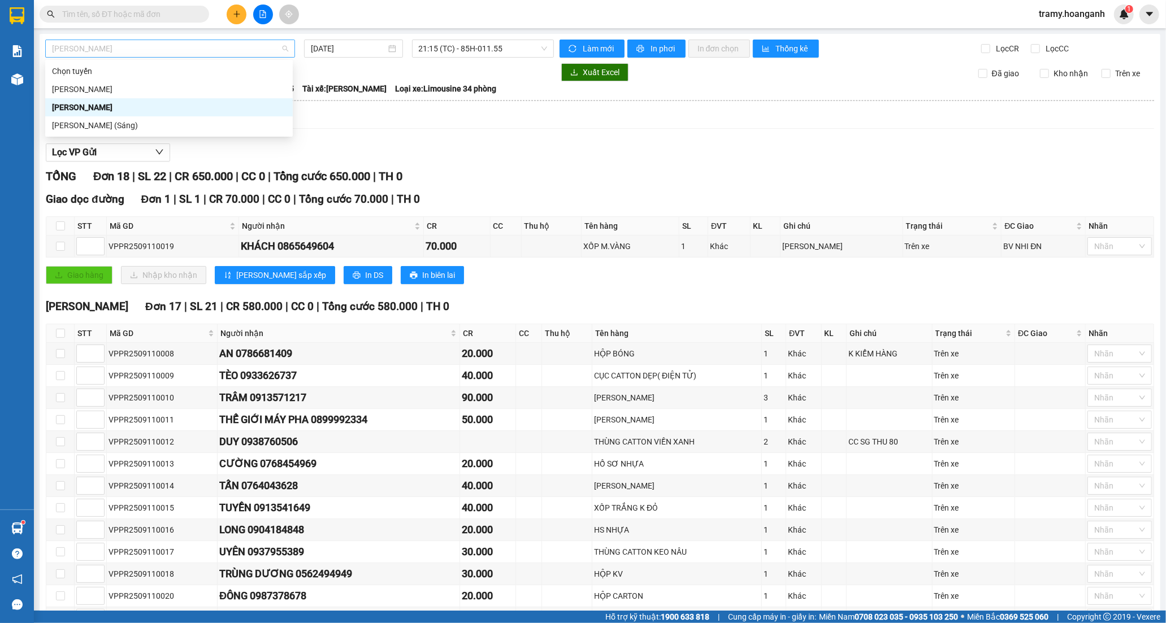
click at [168, 50] on span "Phan Rang - Hồ Chí Minh" at bounding box center [170, 48] width 236 height 17
click at [149, 102] on div "Phan Rang - Hồ Chí Minh" at bounding box center [169, 107] width 234 height 12
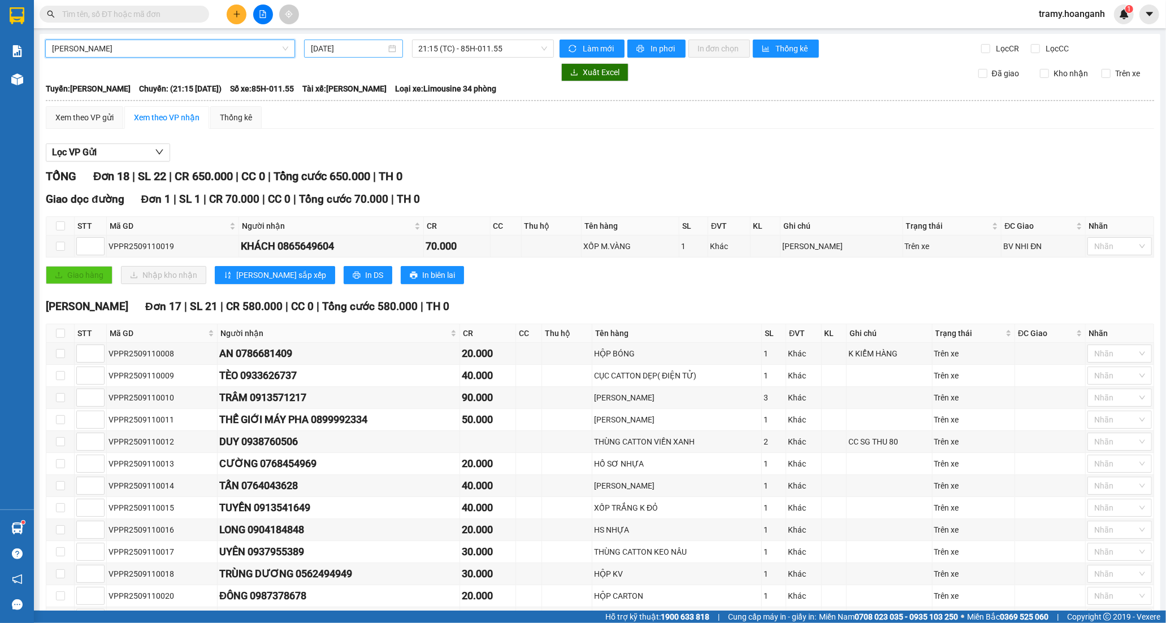
click at [359, 47] on input "11/09/2025" at bounding box center [348, 48] width 75 height 12
click at [459, 47] on span "21:15 (TC) - 85H-011.55" at bounding box center [483, 48] width 128 height 17
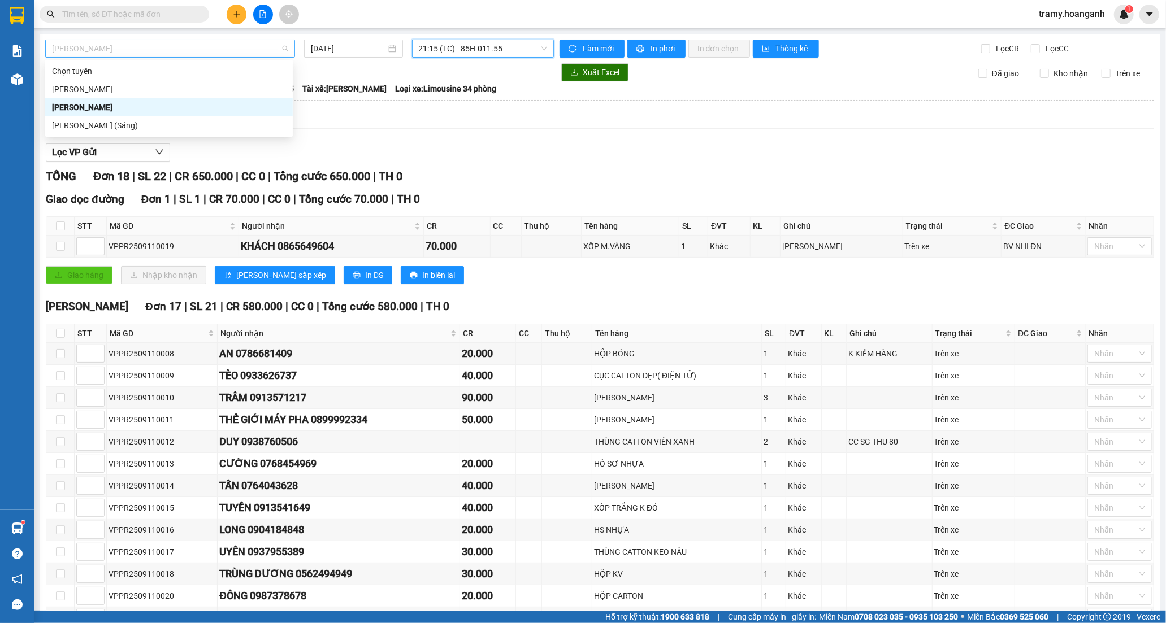
click at [154, 47] on span "Phan Rang - Hồ Chí Minh" at bounding box center [170, 48] width 236 height 17
click at [121, 127] on div "Hồ Chí Minh - Phan Rang (Sáng)" at bounding box center [169, 125] width 234 height 12
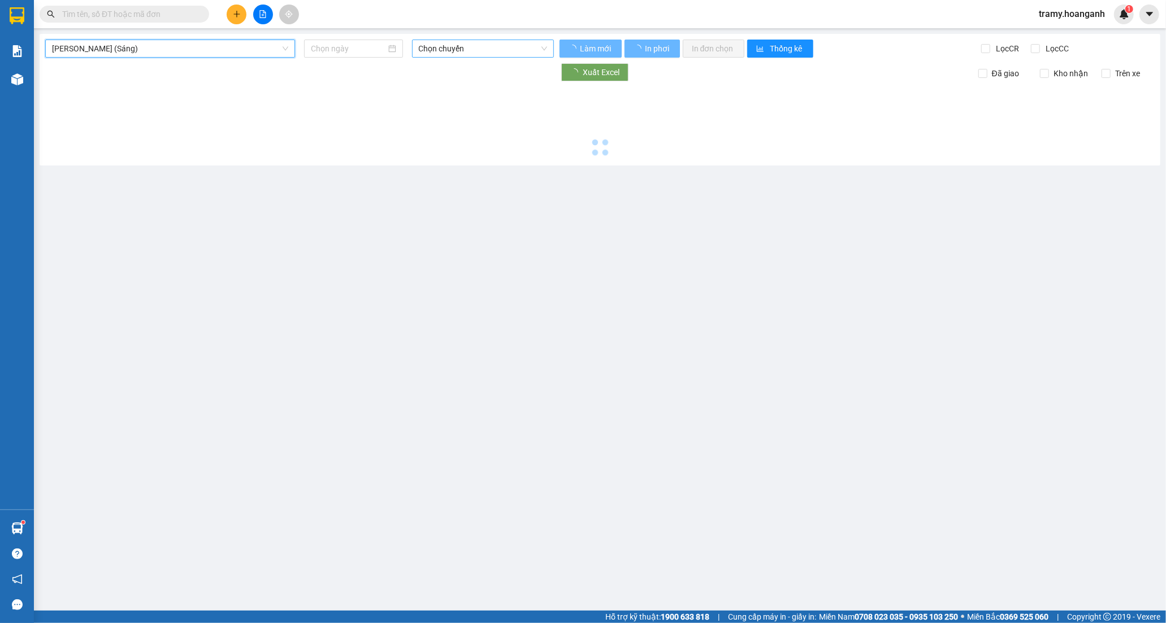
type input "11/09/2025"
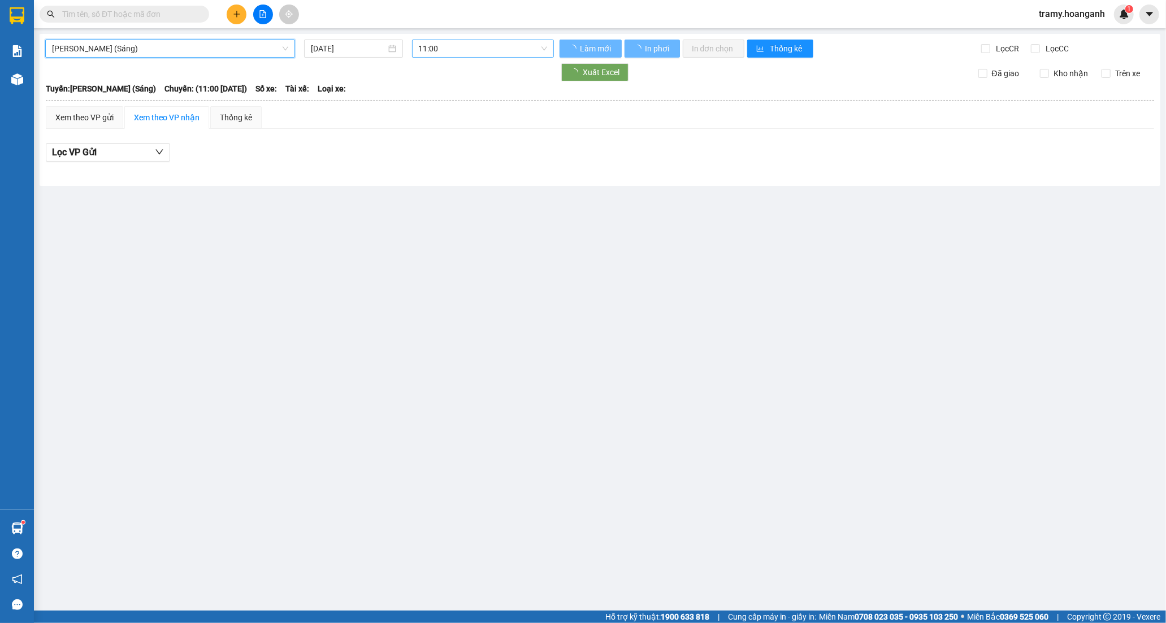
click at [469, 41] on span "11:00" at bounding box center [483, 48] width 128 height 17
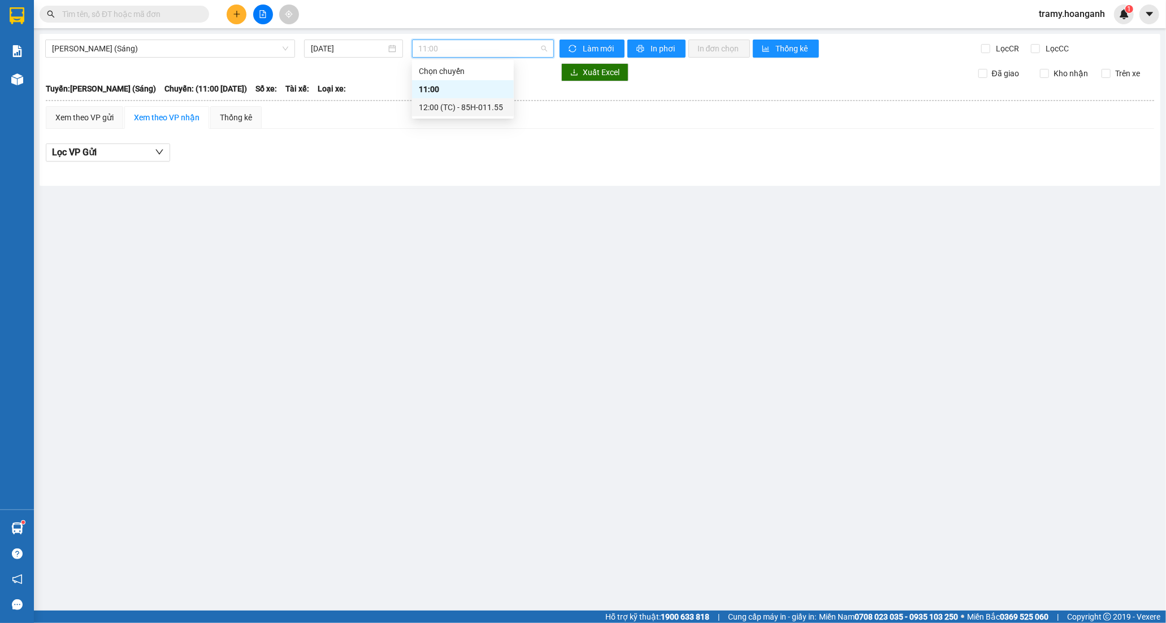
click at [437, 98] on div "12:00 (TC) - 85H-011.55" at bounding box center [463, 107] width 102 height 18
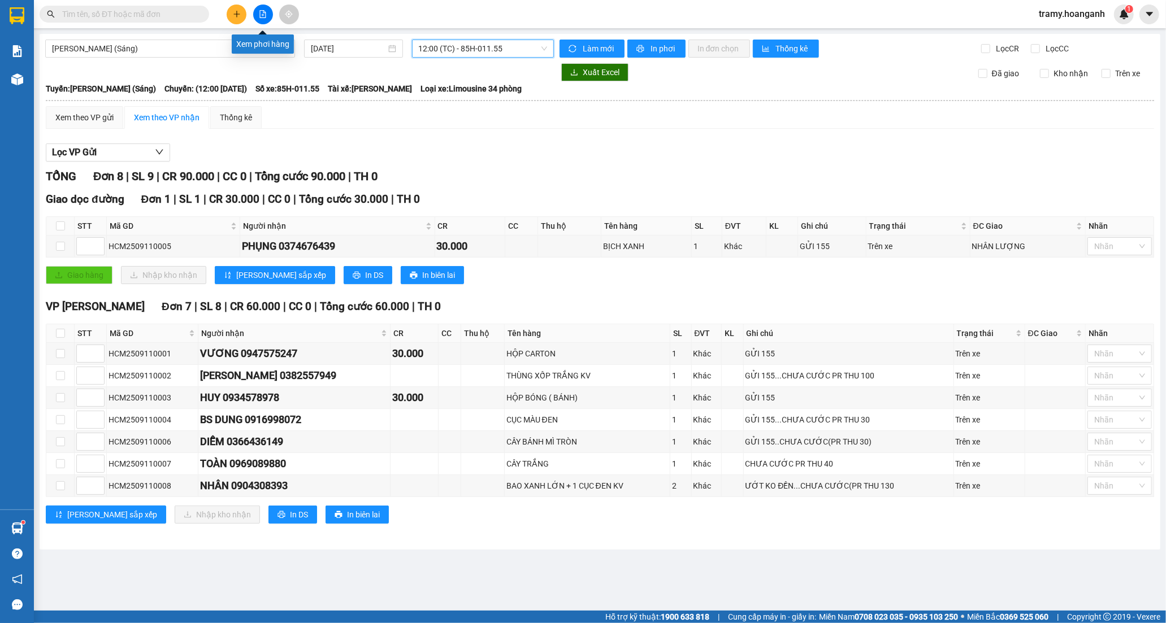
click at [255, 16] on button at bounding box center [263, 15] width 20 height 20
click at [259, 9] on button at bounding box center [263, 15] width 20 height 20
click at [181, 53] on span "Hồ Chí Minh - Phan Rang (Sáng)" at bounding box center [170, 48] width 236 height 17
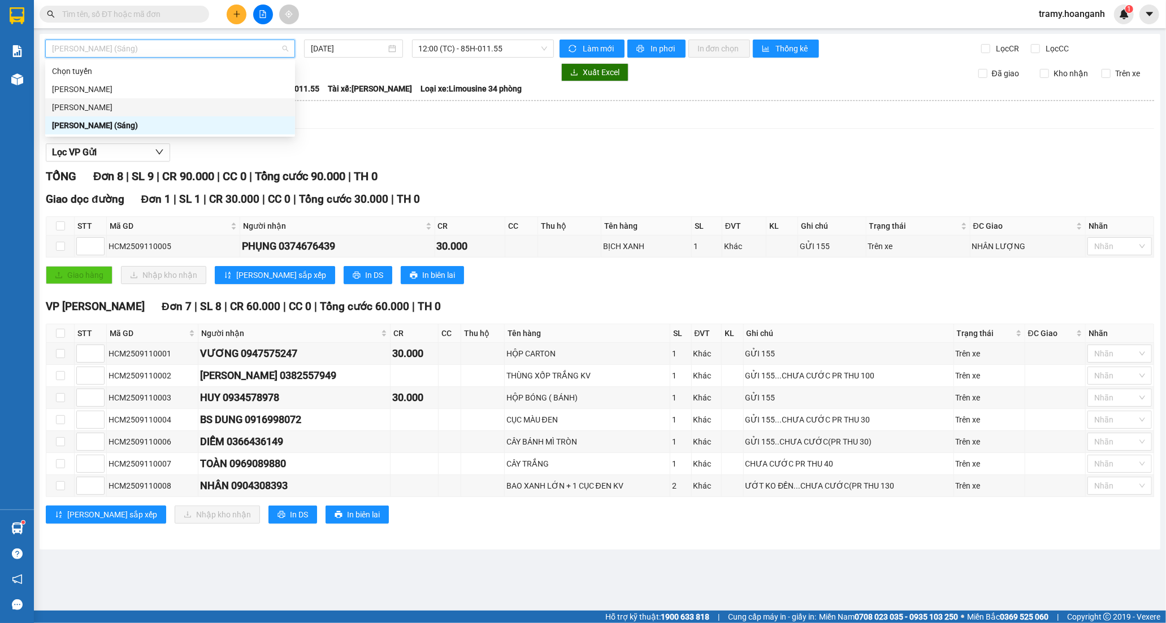
click at [94, 102] on div "Phan Rang - Hồ Chí Minh" at bounding box center [170, 107] width 236 height 12
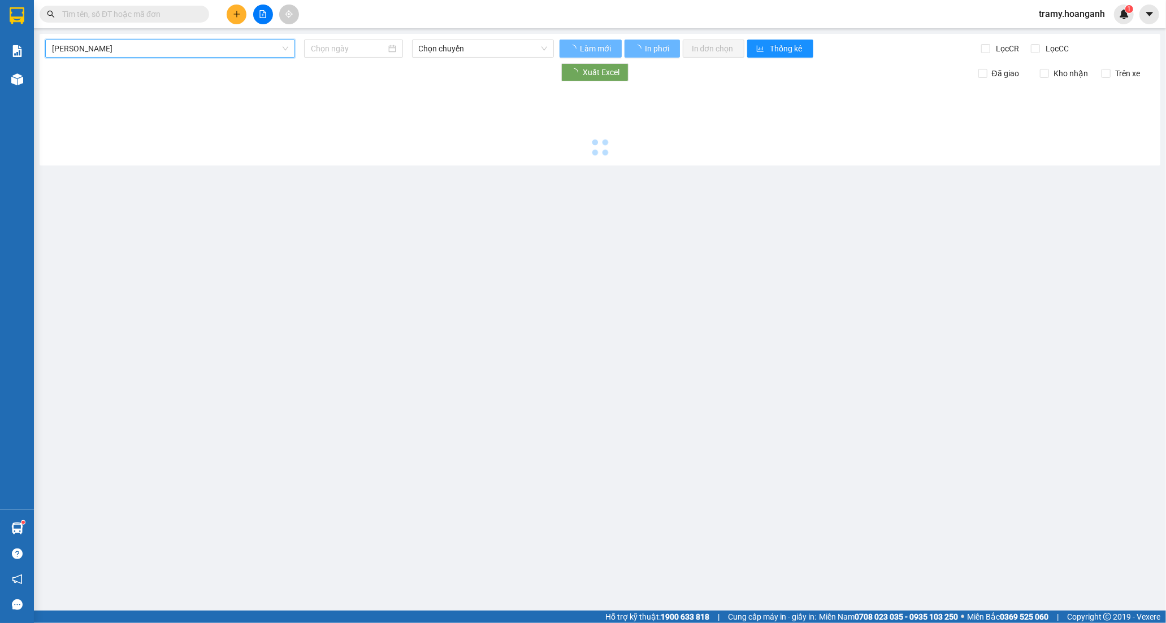
type input "11/09/2025"
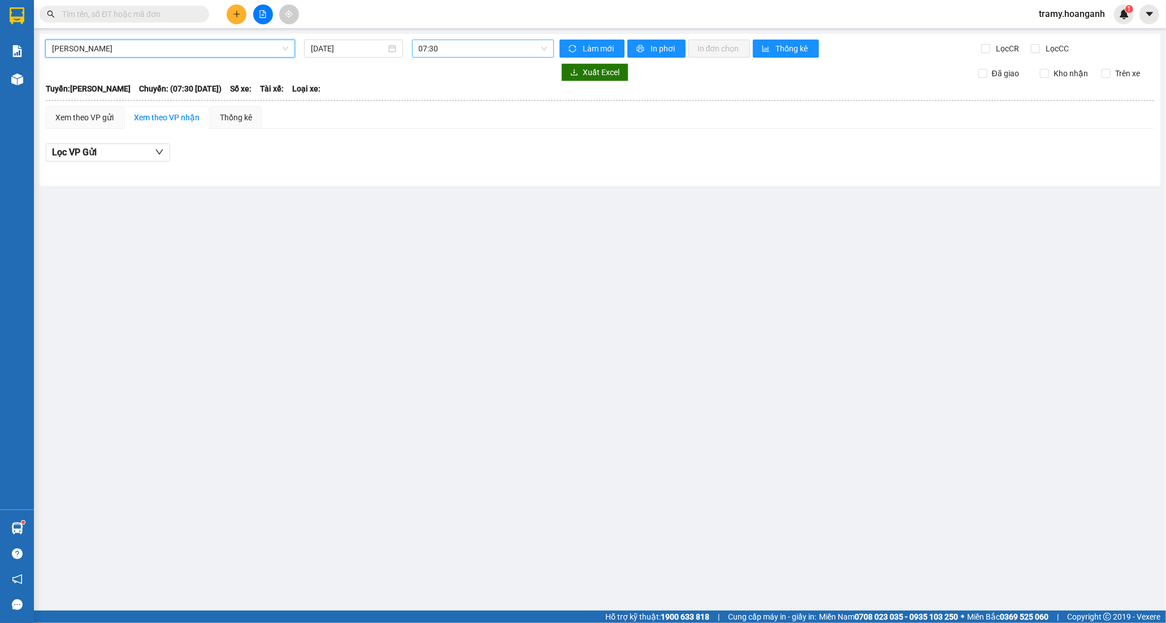
click at [421, 49] on span "07:30" at bounding box center [483, 48] width 128 height 17
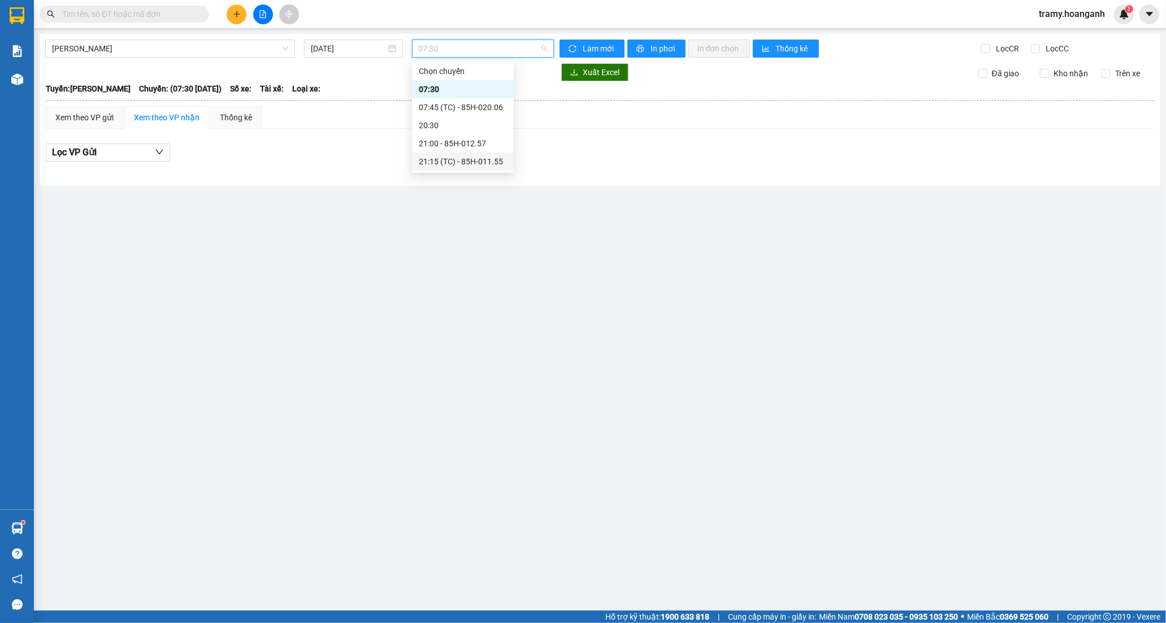
click at [430, 163] on div "21:15 (TC) - 85H-011.55" at bounding box center [463, 161] width 88 height 12
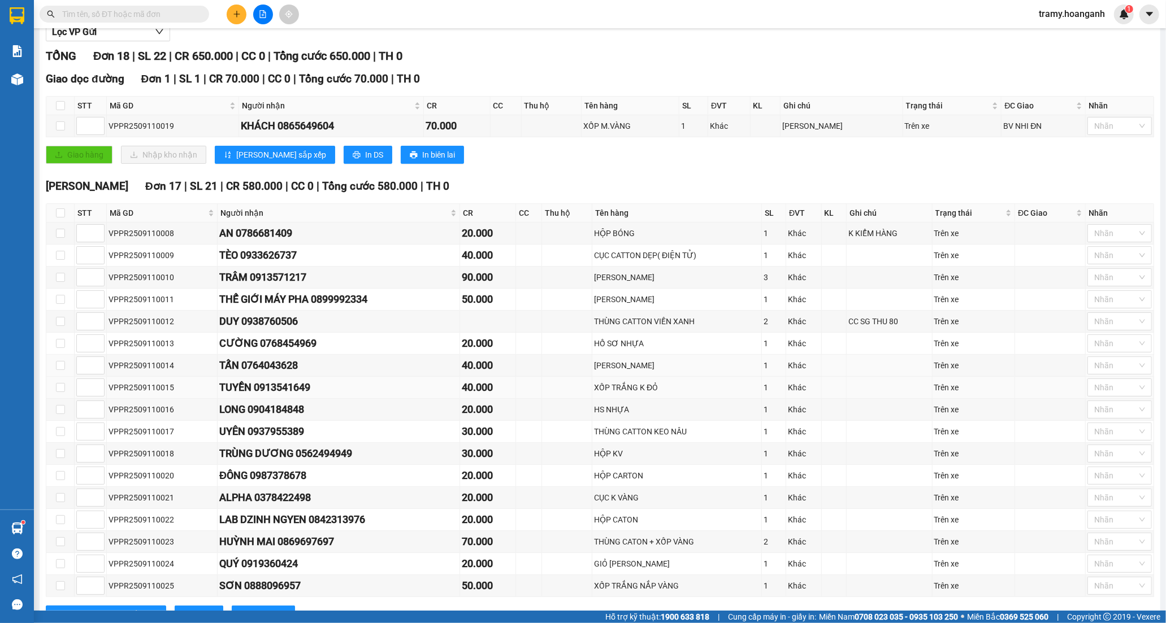
scroll to position [168, 0]
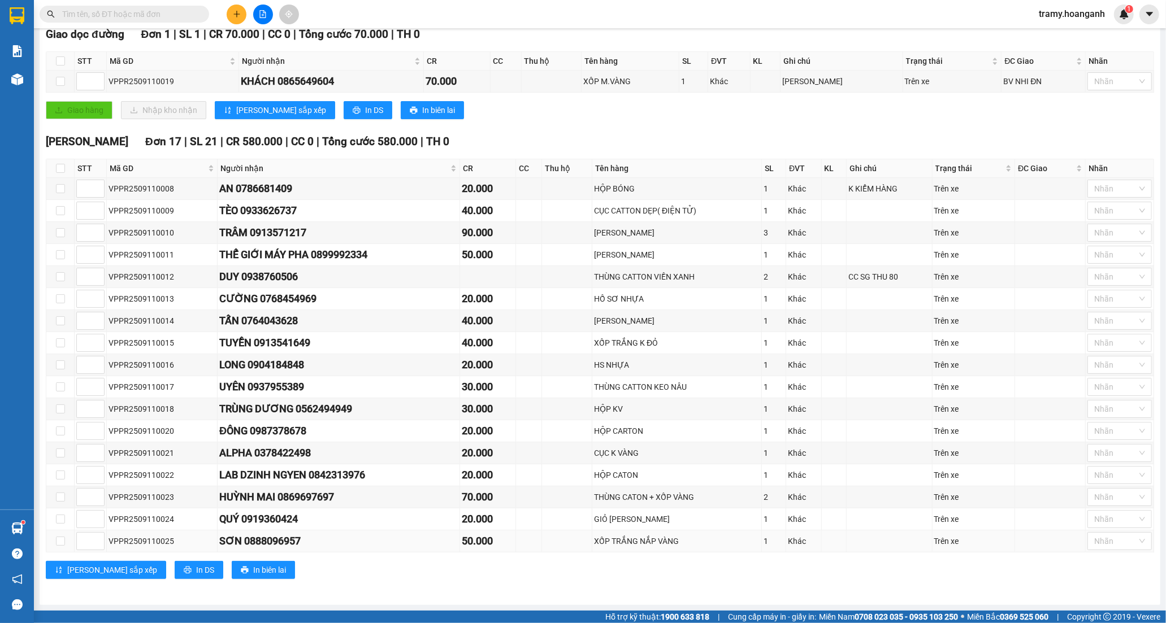
click at [270, 541] on div "SƠN 0888096957" at bounding box center [338, 541] width 238 height 16
click at [299, 543] on div "SƠN 0888096957" at bounding box center [338, 541] width 238 height 16
drag, startPoint x: 306, startPoint y: 545, endPoint x: 240, endPoint y: 545, distance: 66.1
click at [240, 545] on div "SƠN 0888096957" at bounding box center [338, 541] width 238 height 16
click at [297, 543] on div "SƠN 0888096957" at bounding box center [338, 541] width 238 height 16
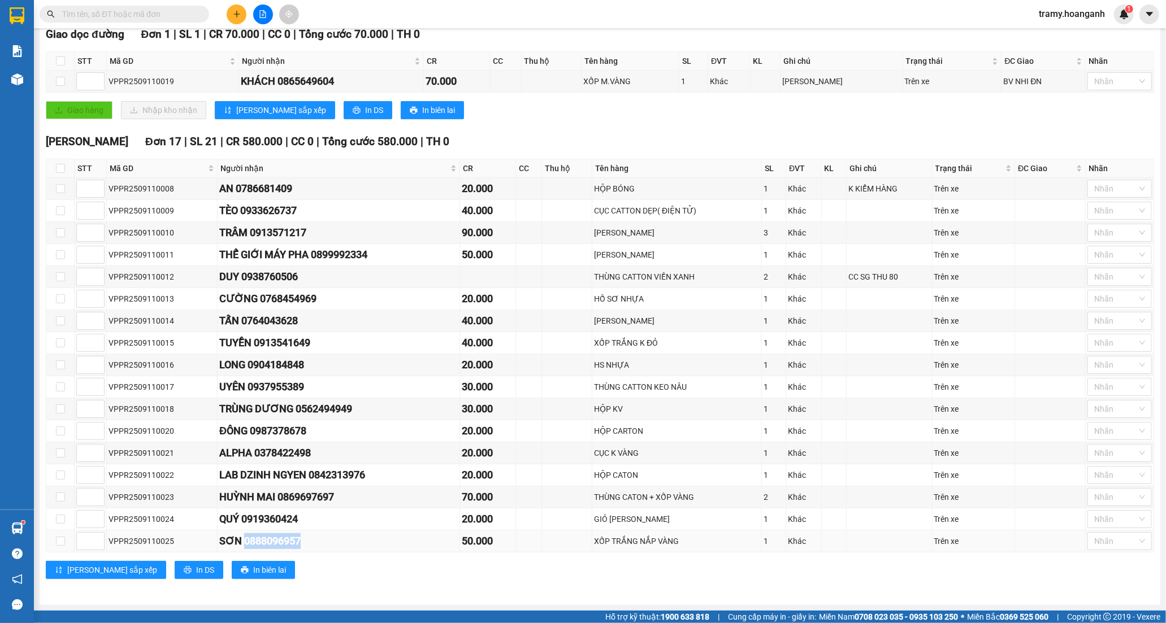
drag, startPoint x: 297, startPoint y: 543, endPoint x: 236, endPoint y: 545, distance: 61.0
click at [236, 545] on div "SƠN 0888096957" at bounding box center [338, 541] width 238 height 16
copy div "0888096957"
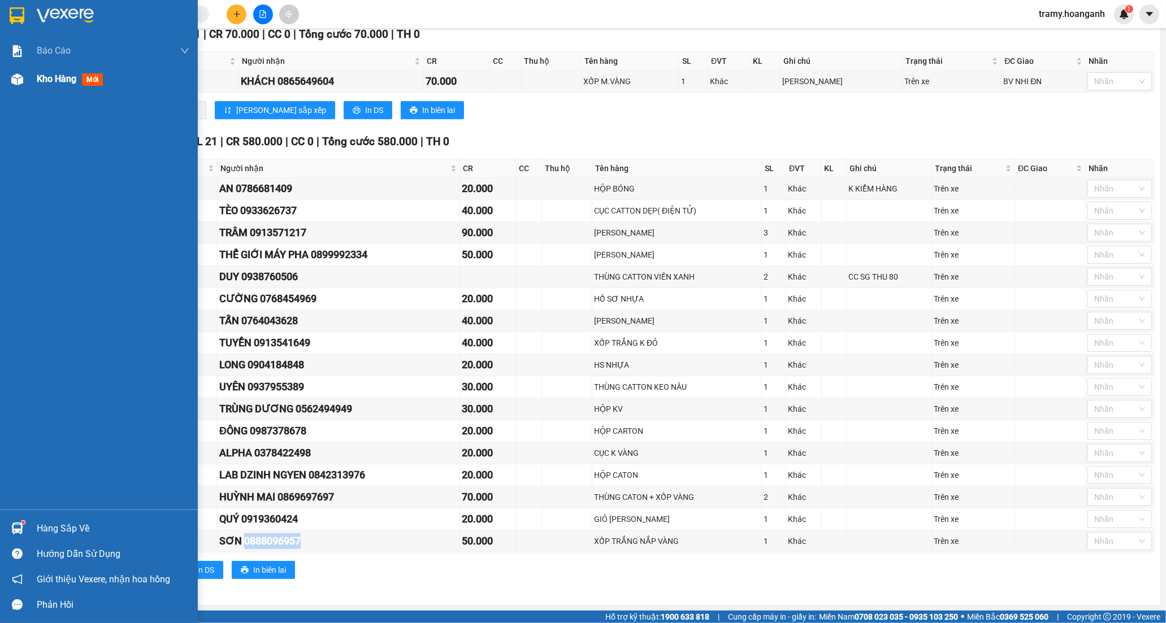
click at [56, 79] on span "Kho hàng" at bounding box center [57, 78] width 40 height 11
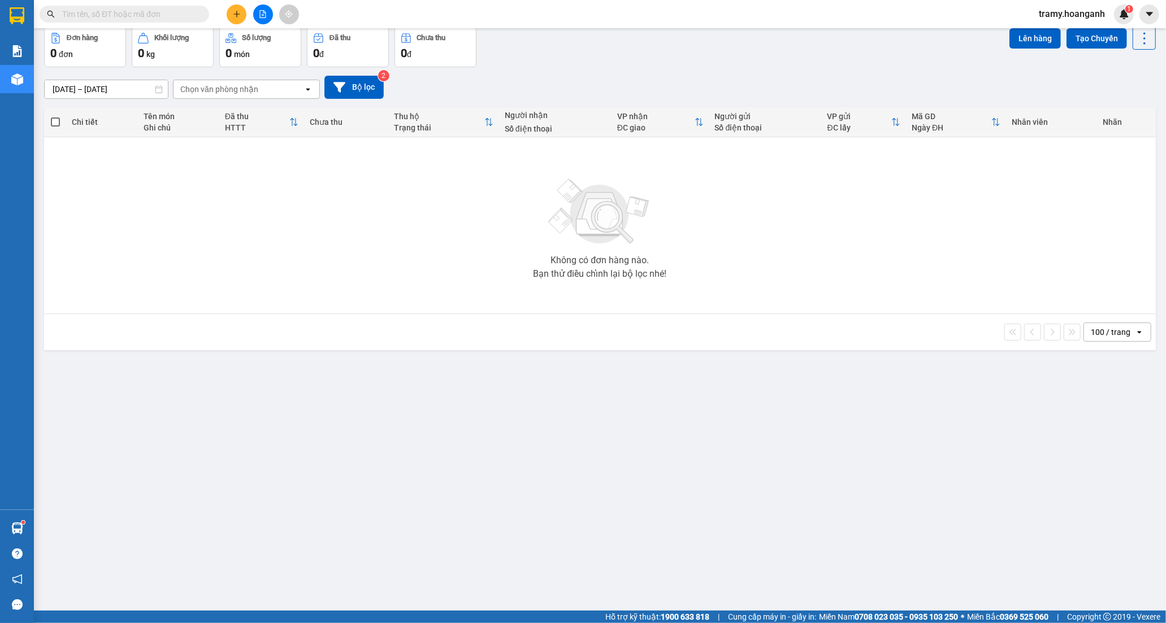
click at [156, 7] on span at bounding box center [124, 14] width 169 height 17
click at [156, 15] on input "text" at bounding box center [128, 14] width 133 height 12
paste input "0888096957"
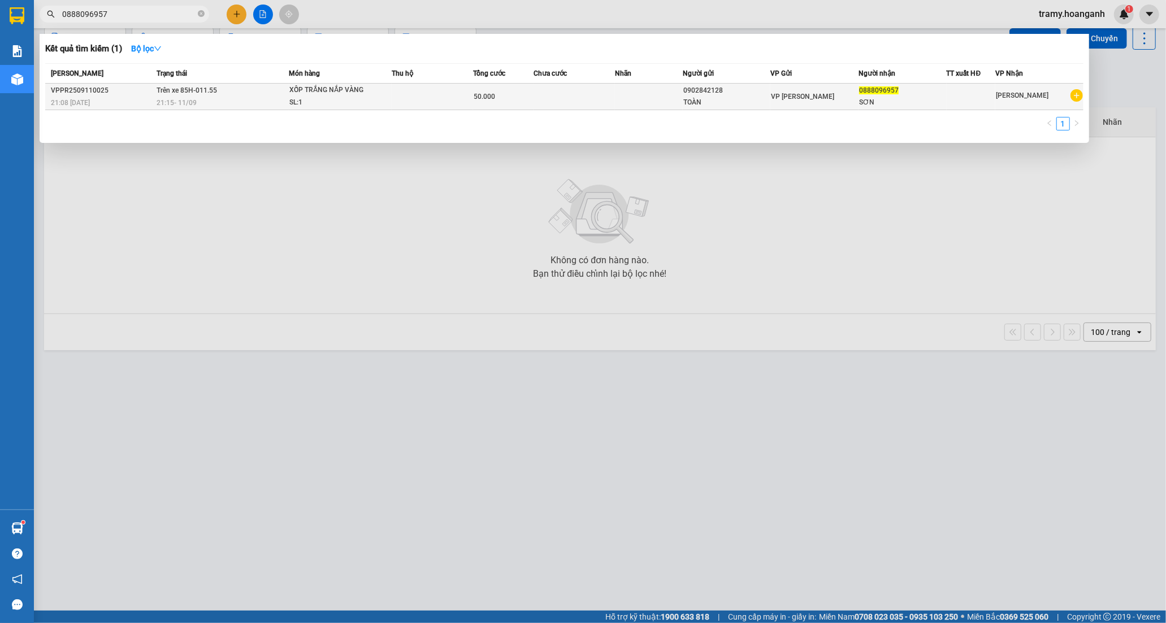
type input "0888096957"
click at [230, 96] on td "Trên xe 85H-011.55 21:15 - 11/09" at bounding box center [221, 97] width 135 height 27
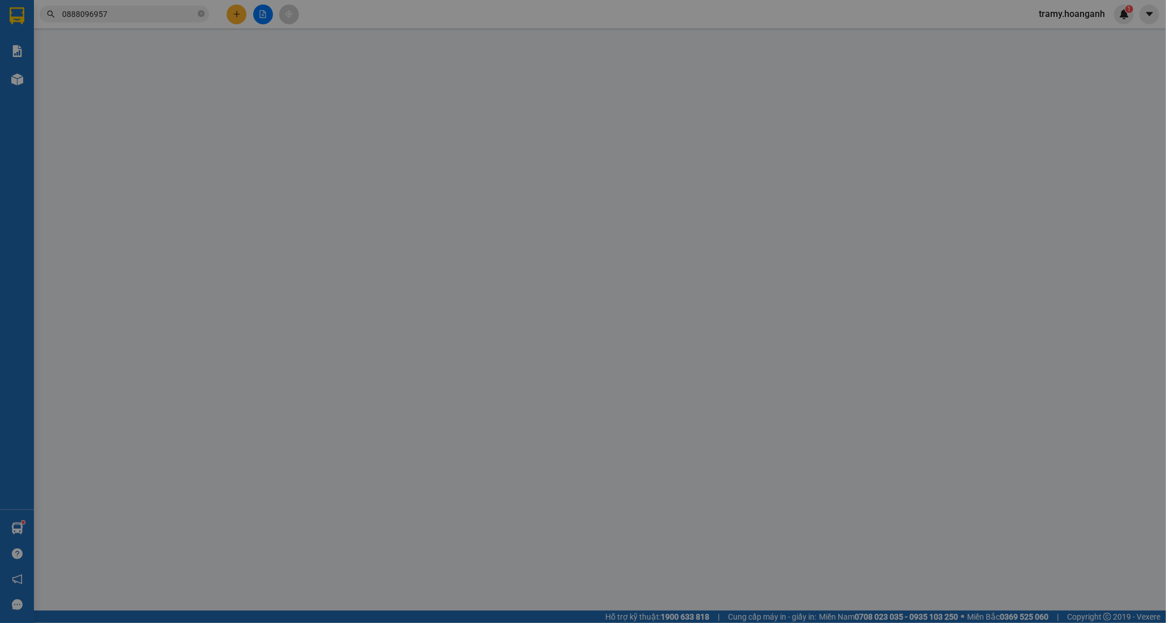
type input "0902842128"
type input "TOÀN"
type input "0888096957"
type input "SƠN"
type input "50.000"
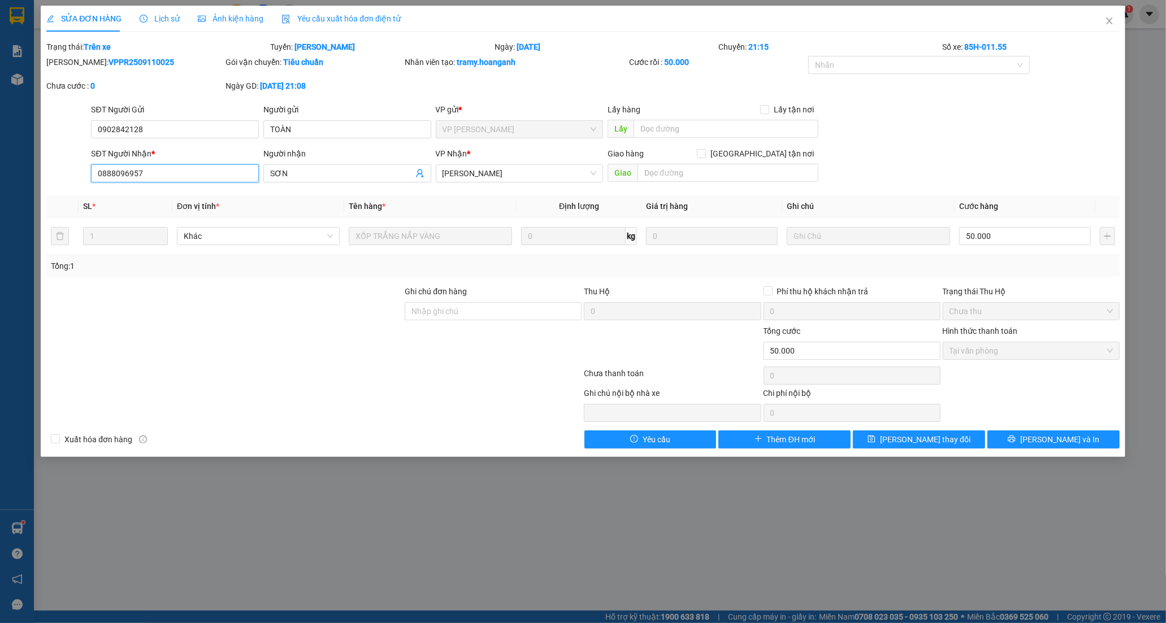
click at [113, 173] on input "0888096957" at bounding box center [175, 173] width 168 height 18
click at [116, 173] on input "0888096957" at bounding box center [175, 173] width 168 height 18
type input "0886096957"
click at [1040, 442] on button "Lưu và In" at bounding box center [1053, 440] width 132 height 18
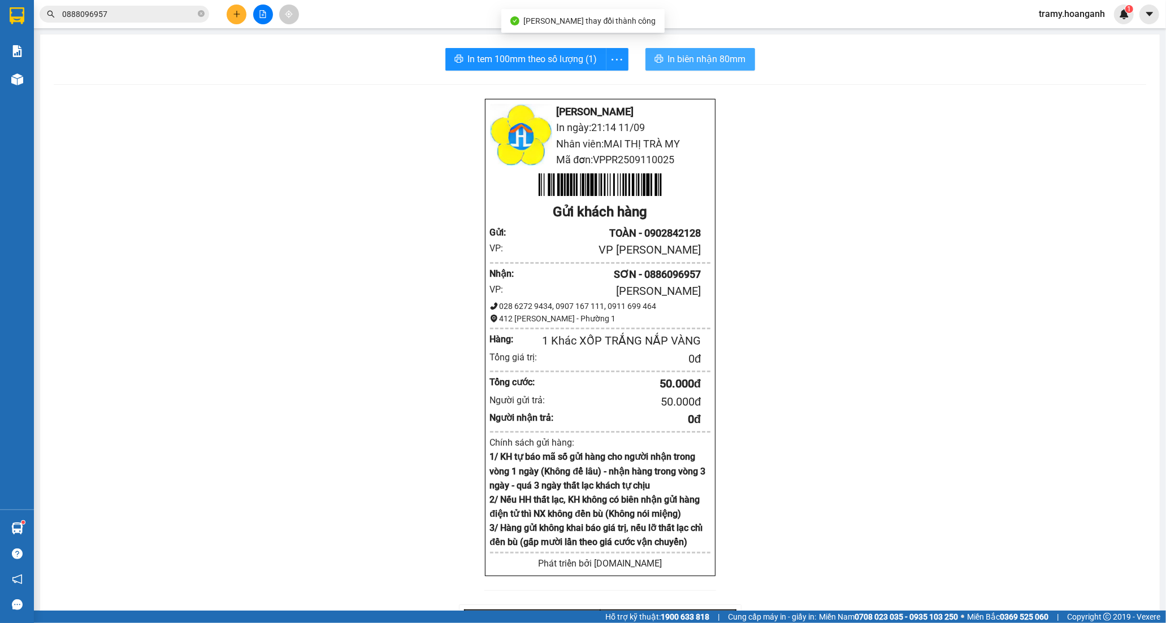
click at [668, 60] on span "In biên nhận 80mm" at bounding box center [707, 59] width 78 height 14
click at [612, 58] on icon "more" at bounding box center [617, 60] width 14 height 14
click at [616, 57] on icon "more" at bounding box center [617, 60] width 14 height 14
click at [1076, 18] on span "tramy.hoanganh" at bounding box center [1071, 14] width 84 height 14
click at [1148, 12] on icon "caret-down" at bounding box center [1149, 14] width 10 height 10
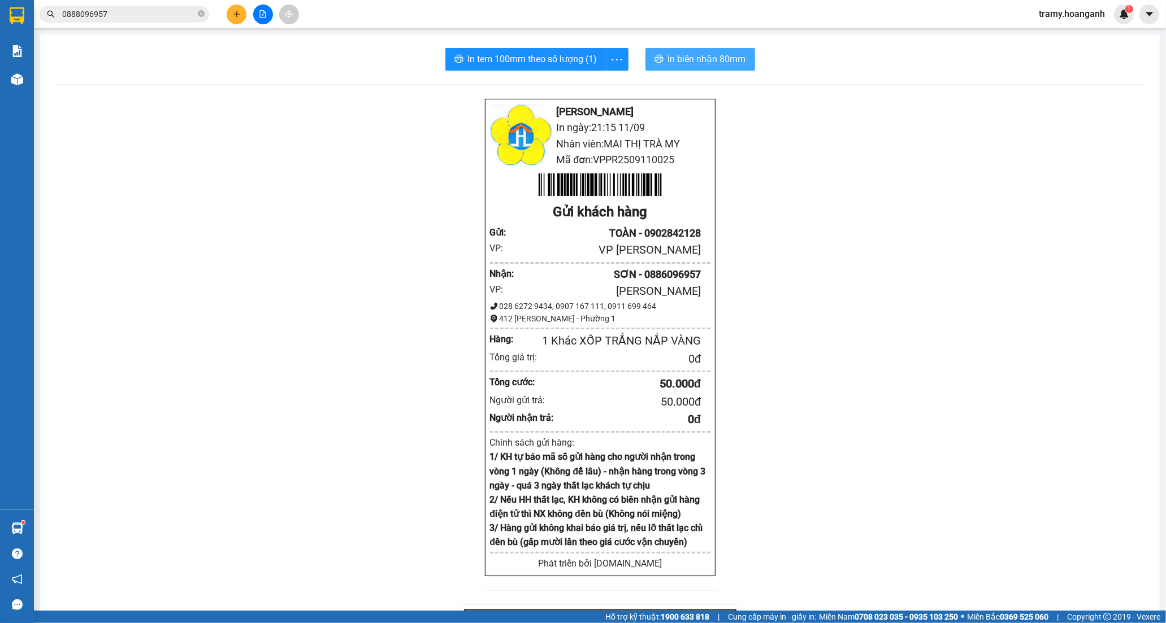
click at [1049, 12] on span "tramy.hoanganh" at bounding box center [1071, 14] width 84 height 14
click at [1062, 35] on span "Đăng xuất" at bounding box center [1077, 35] width 60 height 12
